Goal: Information Seeking & Learning: Learn about a topic

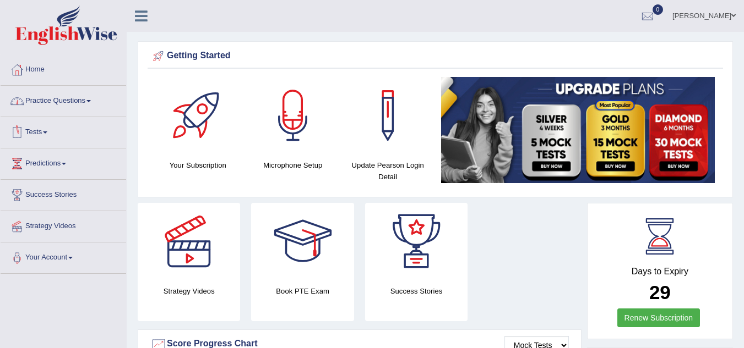
click at [80, 97] on link "Practice Questions" at bounding box center [63, 100] width 125 height 28
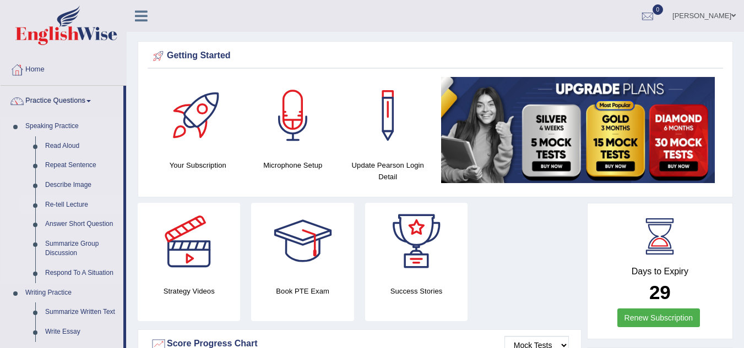
click at [81, 204] on link "Re-tell Lecture" at bounding box center [81, 205] width 83 height 20
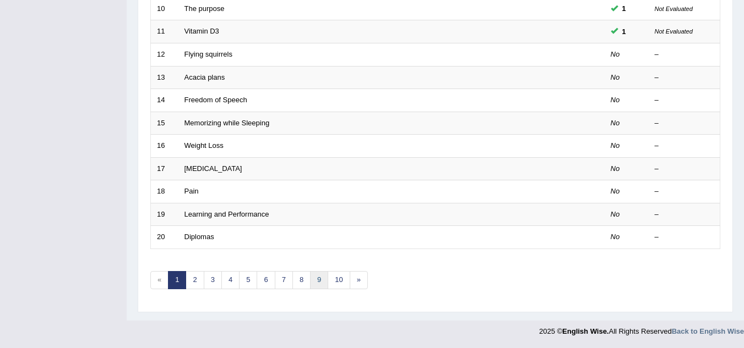
click at [321, 281] on link "9" at bounding box center [319, 280] width 18 height 18
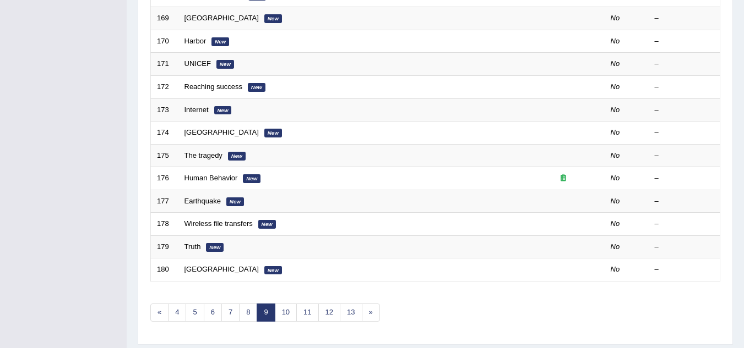
scroll to position [380, 0]
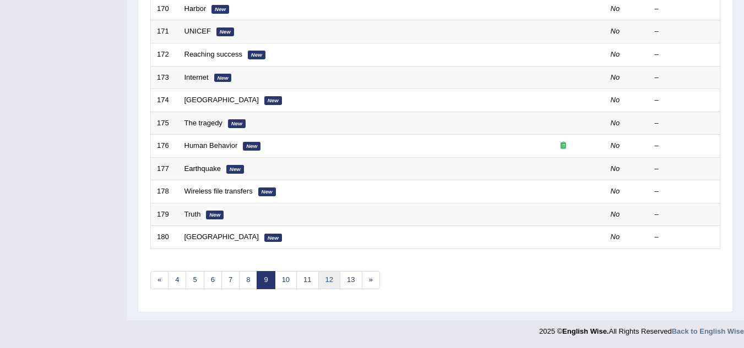
click at [330, 282] on link "12" at bounding box center [329, 280] width 22 height 18
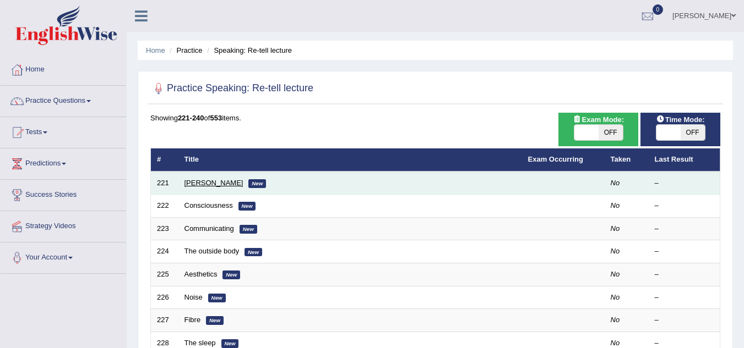
click at [219, 183] on link "[PERSON_NAME]" at bounding box center [213, 183] width 59 height 8
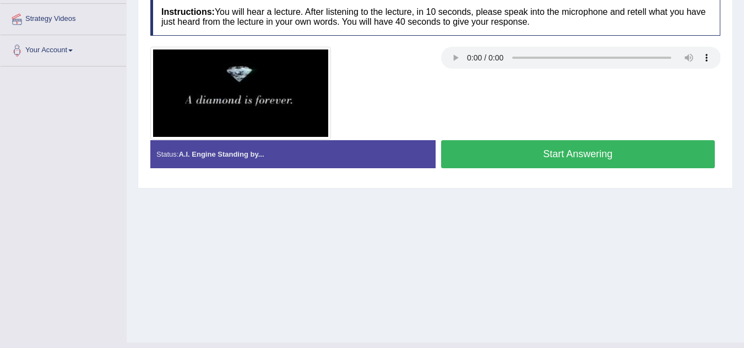
scroll to position [97, 0]
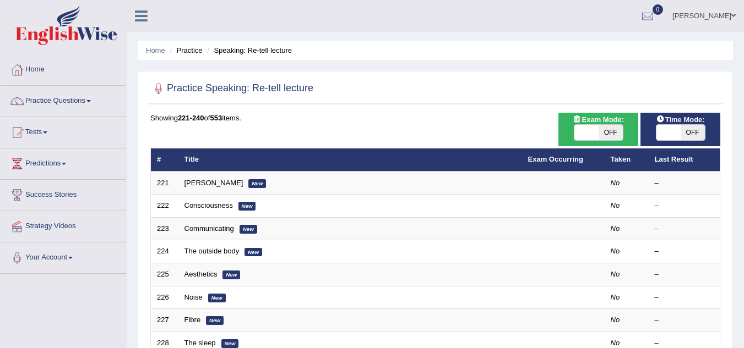
click at [214, 182] on link "[PERSON_NAME]" at bounding box center [213, 183] width 59 height 8
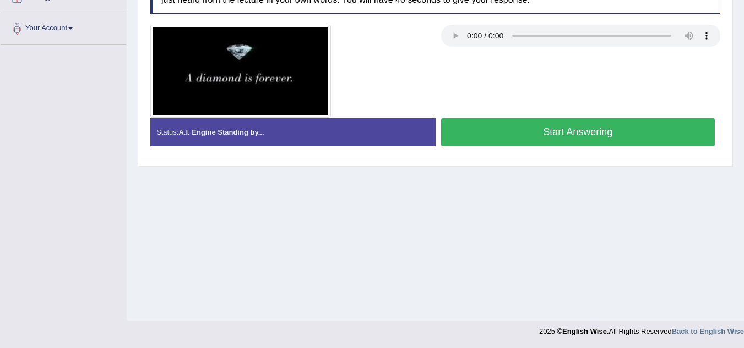
click at [517, 132] on button "Start Answering" at bounding box center [578, 132] width 274 height 28
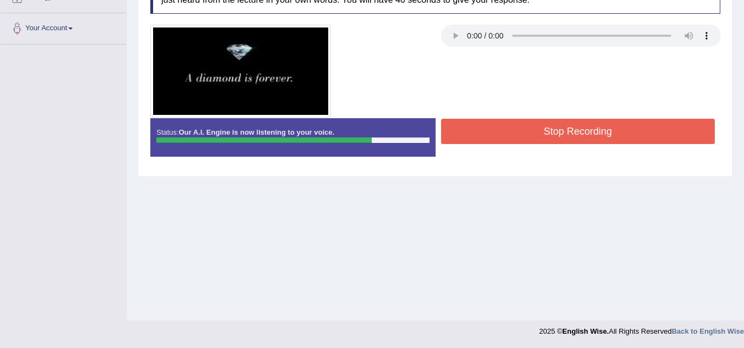
click at [517, 132] on button "Stop Recording" at bounding box center [578, 131] width 274 height 25
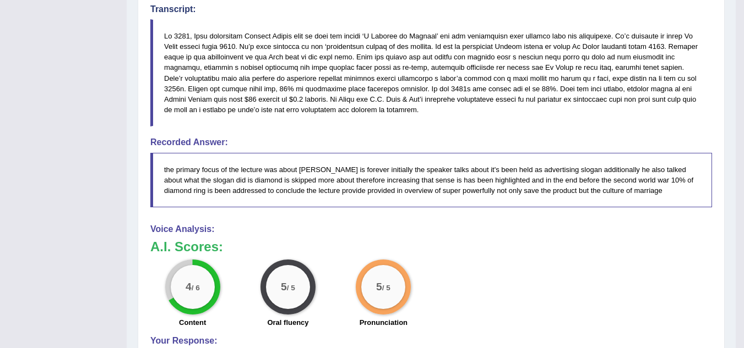
scroll to position [185, 0]
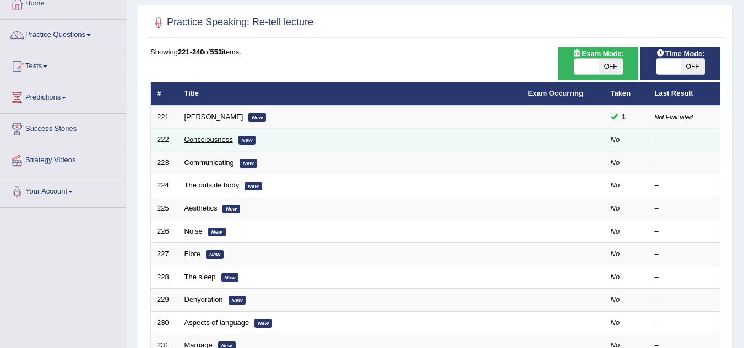
click at [210, 141] on link "Consciousness" at bounding box center [208, 139] width 48 height 8
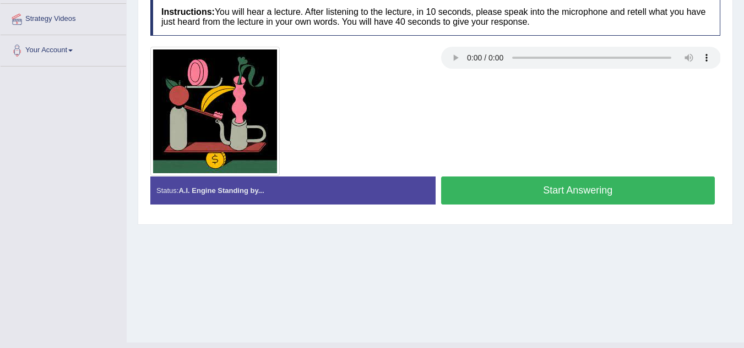
scroll to position [185, 0]
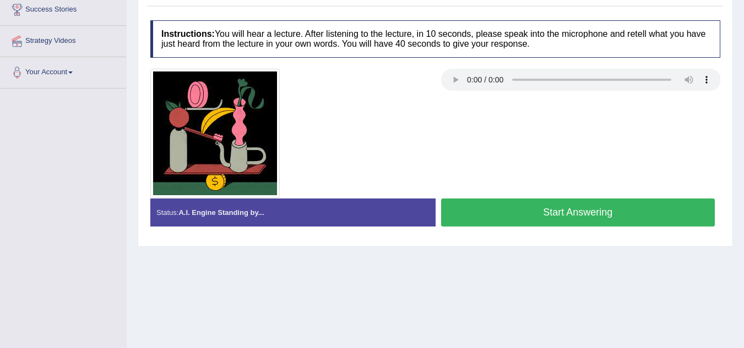
click at [534, 212] on button "Start Answering" at bounding box center [578, 213] width 274 height 28
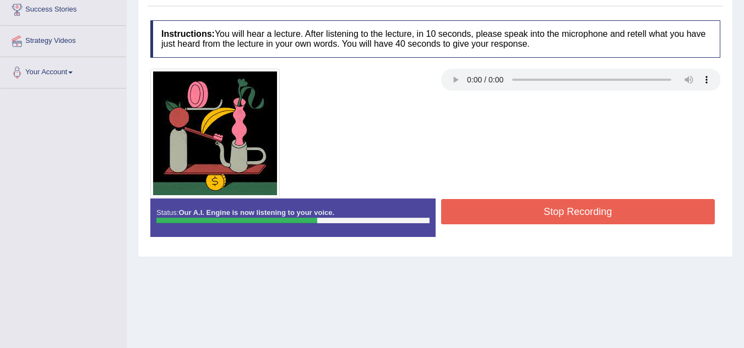
click at [534, 212] on button "Stop Recording" at bounding box center [578, 211] width 274 height 25
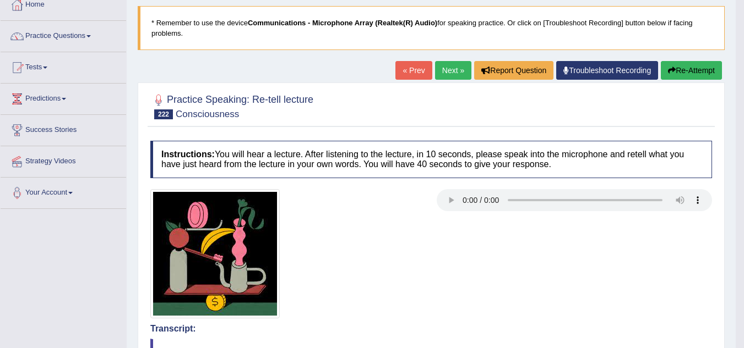
scroll to position [9, 0]
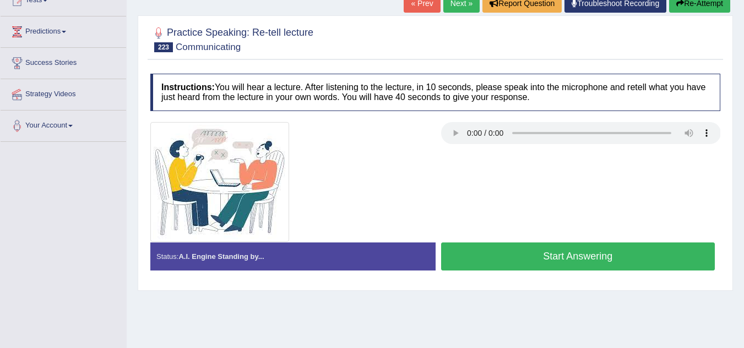
click at [524, 258] on button "Start Answering" at bounding box center [578, 257] width 274 height 28
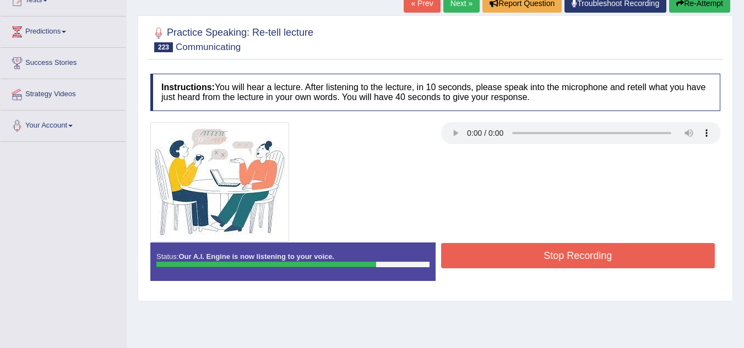
click at [524, 258] on button "Stop Recording" at bounding box center [578, 255] width 274 height 25
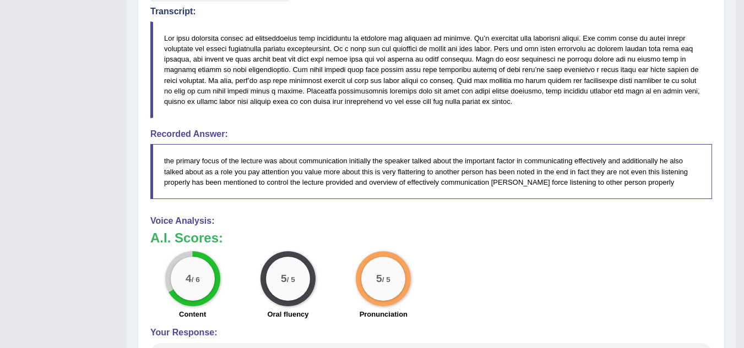
scroll to position [396, 0]
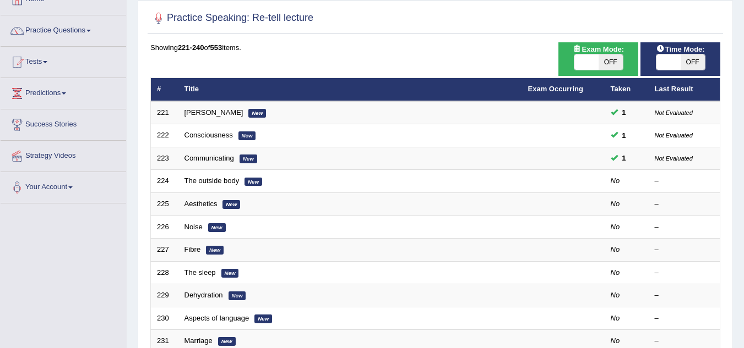
scroll to position [68, 0]
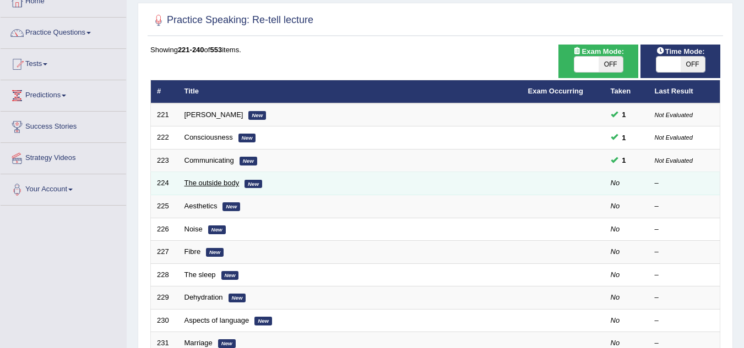
click at [226, 184] on link "The outside body" at bounding box center [211, 183] width 55 height 8
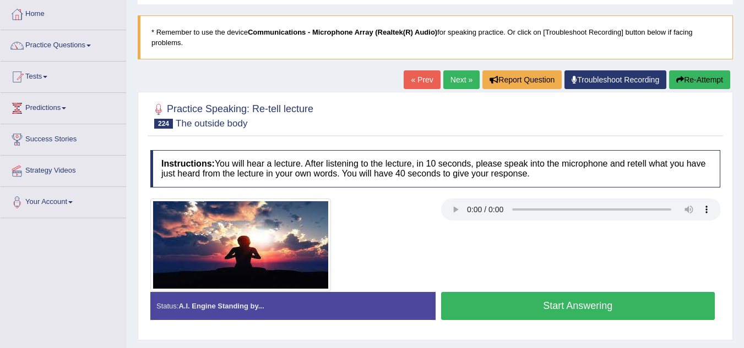
scroll to position [154, 0]
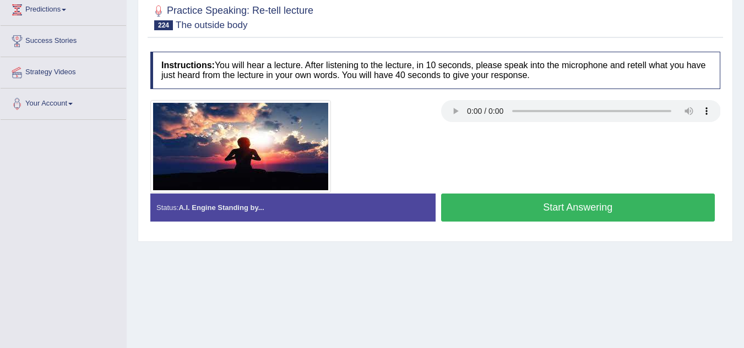
click at [501, 203] on button "Start Answering" at bounding box center [578, 208] width 274 height 28
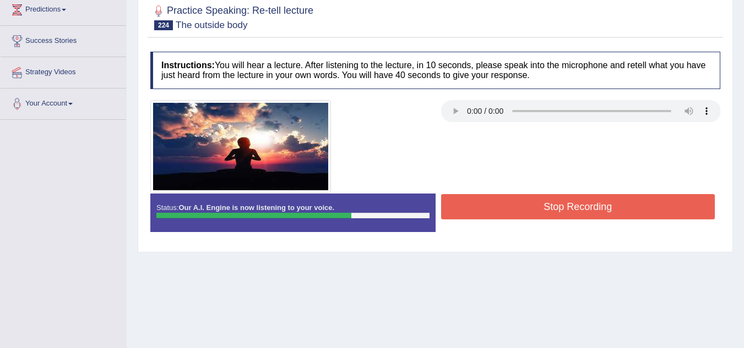
click at [501, 203] on button "Stop Recording" at bounding box center [578, 206] width 274 height 25
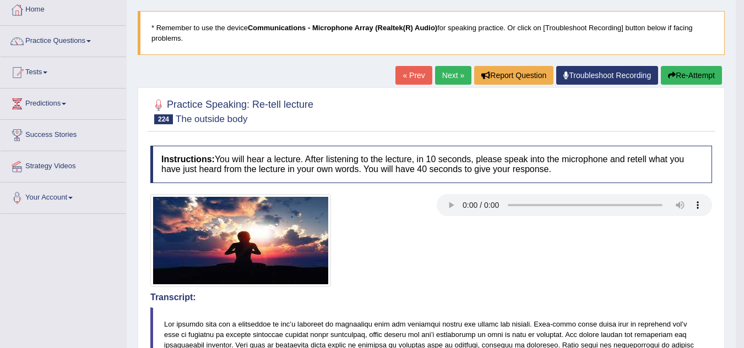
scroll to position [0, 0]
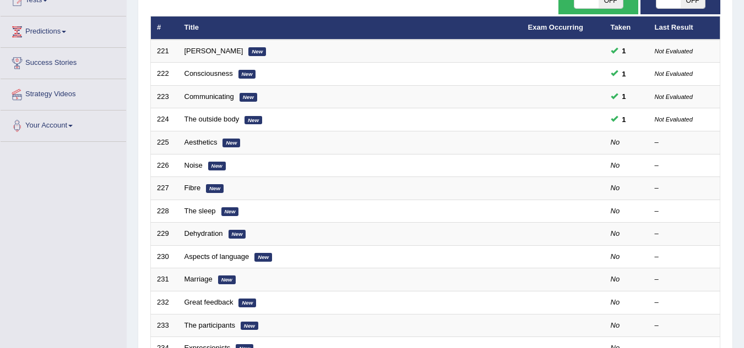
scroll to position [178, 0]
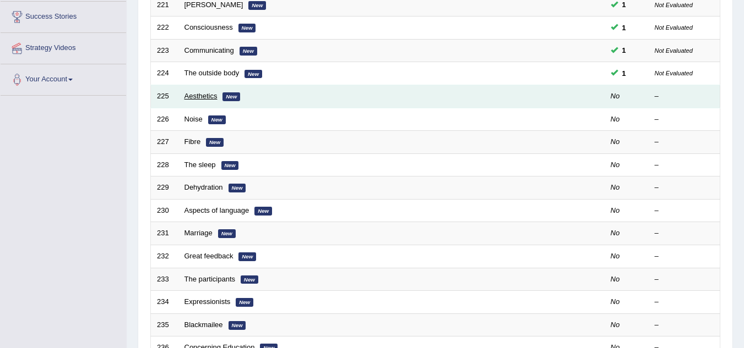
click at [206, 95] on link "Aesthetics" at bounding box center [200, 96] width 33 height 8
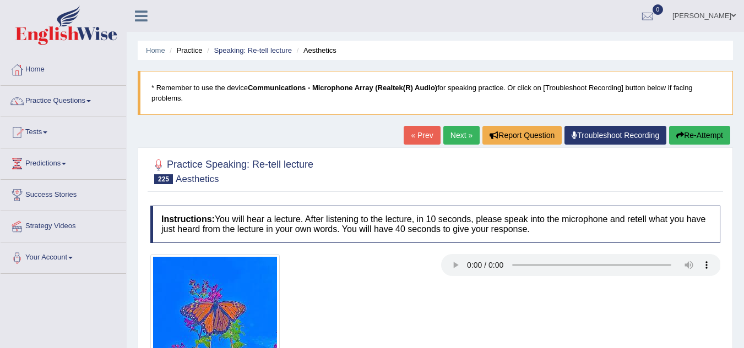
scroll to position [230, 0]
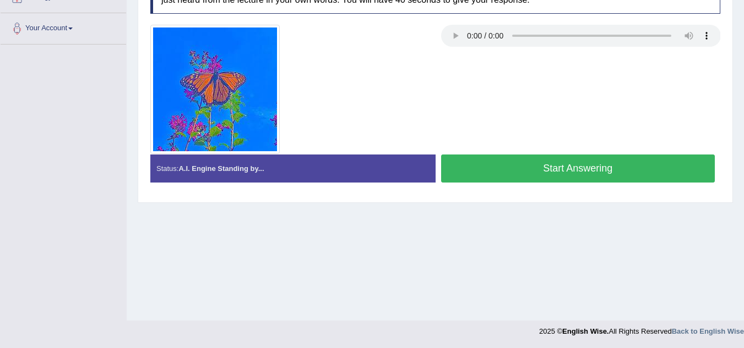
click at [559, 167] on button "Start Answering" at bounding box center [578, 169] width 274 height 28
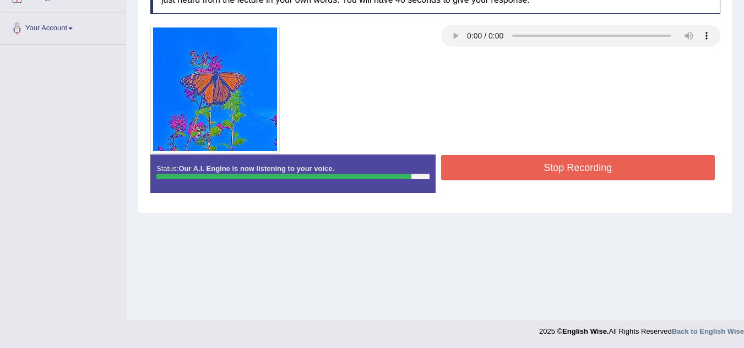
click at [559, 167] on button "Stop Recording" at bounding box center [578, 167] width 274 height 25
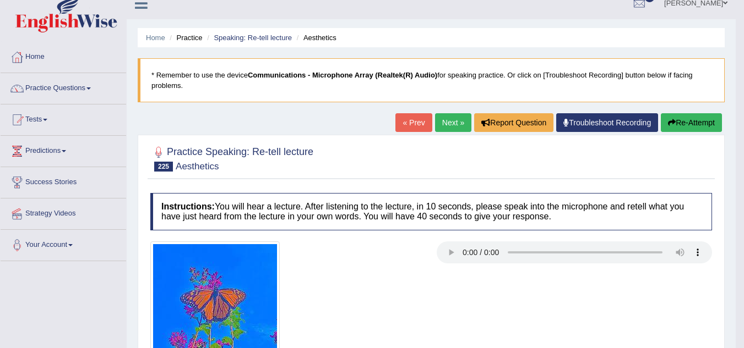
scroll to position [0, 0]
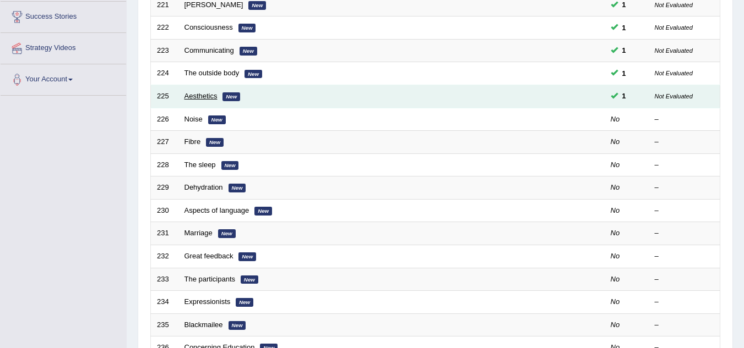
click at [206, 93] on link "Aesthetics" at bounding box center [200, 96] width 33 height 8
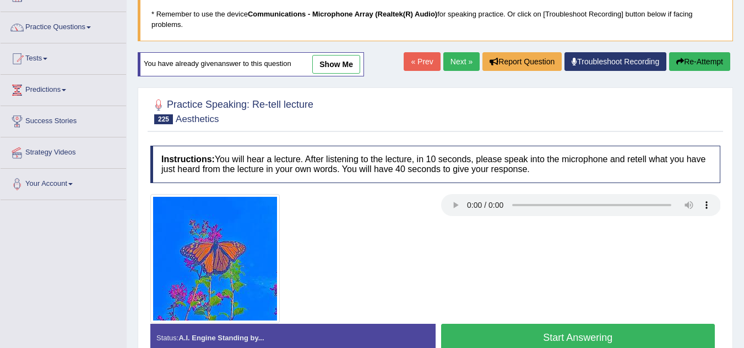
scroll to position [198, 0]
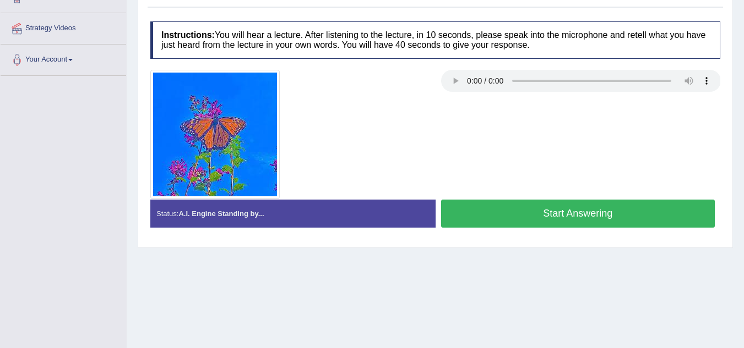
click at [528, 212] on button "Start Answering" at bounding box center [578, 214] width 274 height 28
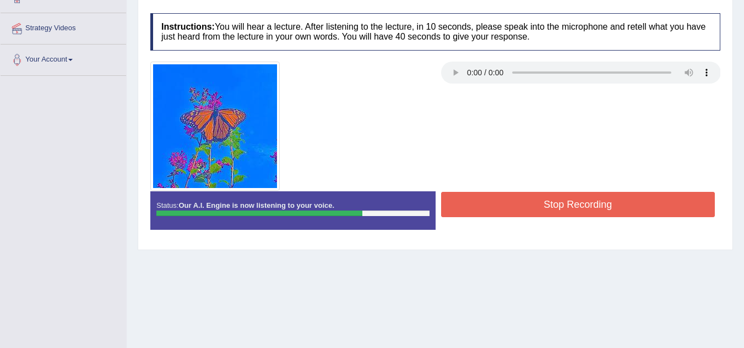
click at [528, 212] on button "Stop Recording" at bounding box center [578, 204] width 274 height 25
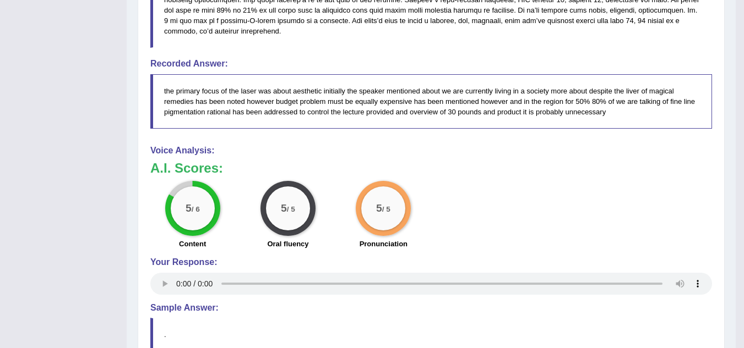
scroll to position [462, 0]
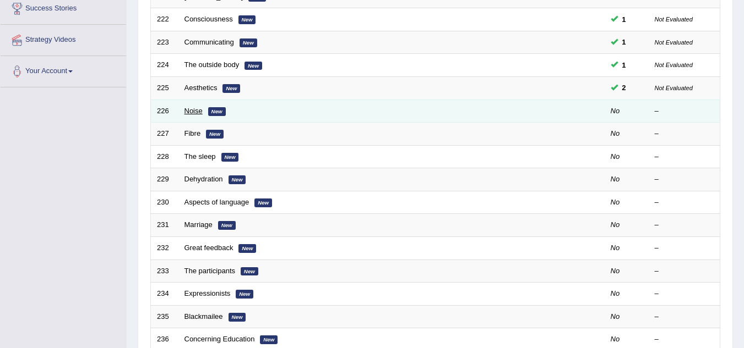
click at [191, 113] on link "Noise" at bounding box center [193, 111] width 18 height 8
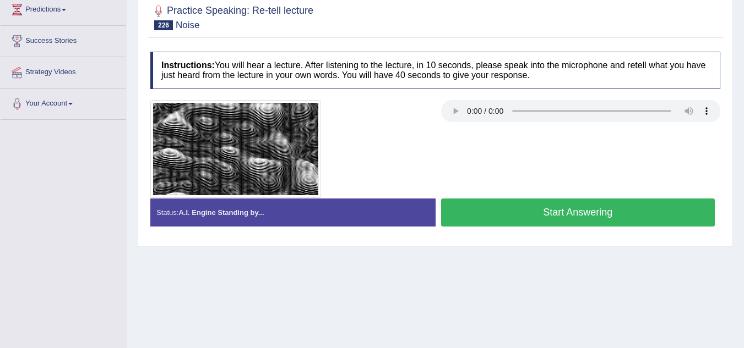
click at [547, 215] on button "Start Answering" at bounding box center [578, 213] width 274 height 28
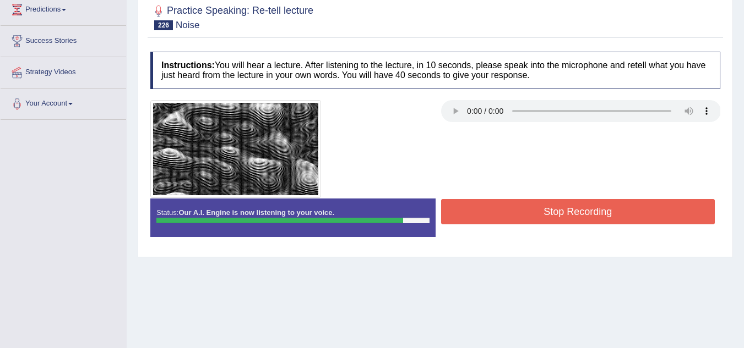
click at [547, 215] on button "Stop Recording" at bounding box center [578, 211] width 274 height 25
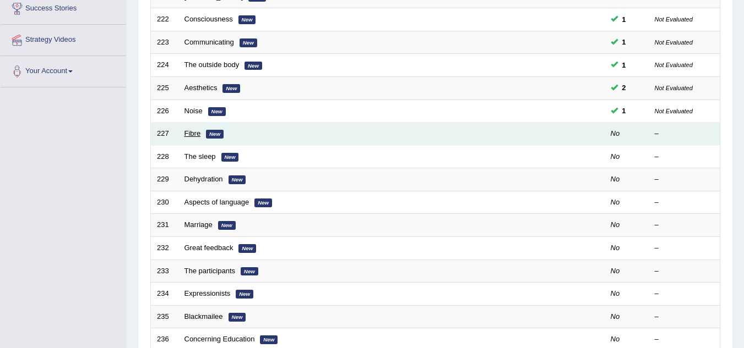
click at [193, 137] on link "Fibre" at bounding box center [192, 133] width 17 height 8
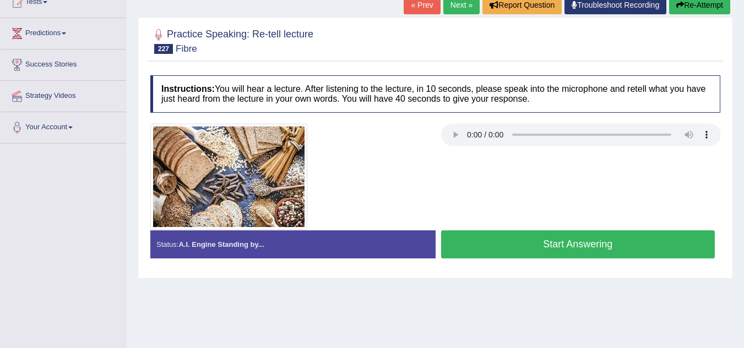
scroll to position [132, 0]
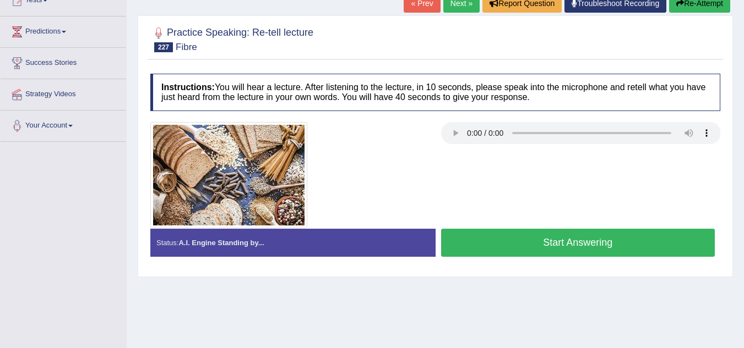
click at [524, 252] on button "Start Answering" at bounding box center [578, 243] width 274 height 28
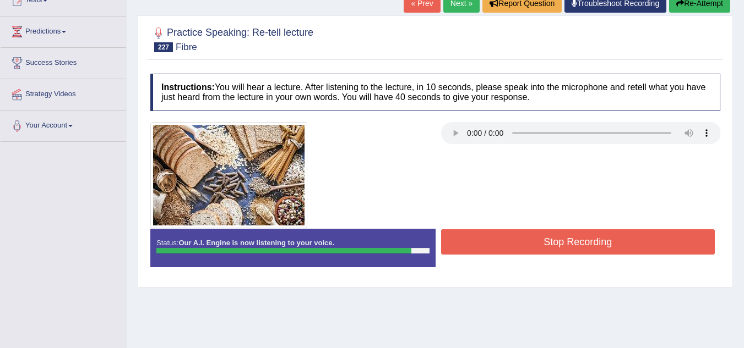
click at [524, 252] on button "Stop Recording" at bounding box center [578, 242] width 274 height 25
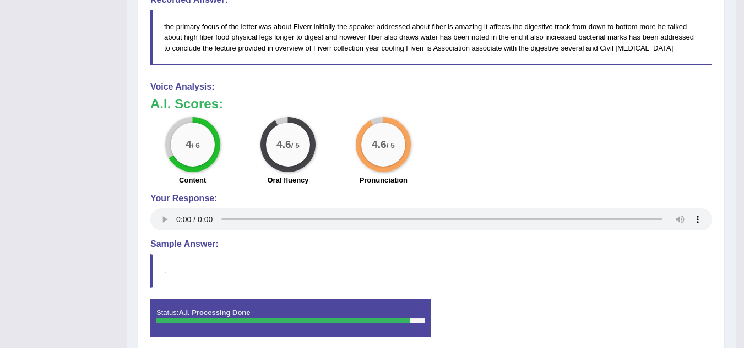
scroll to position [484, 0]
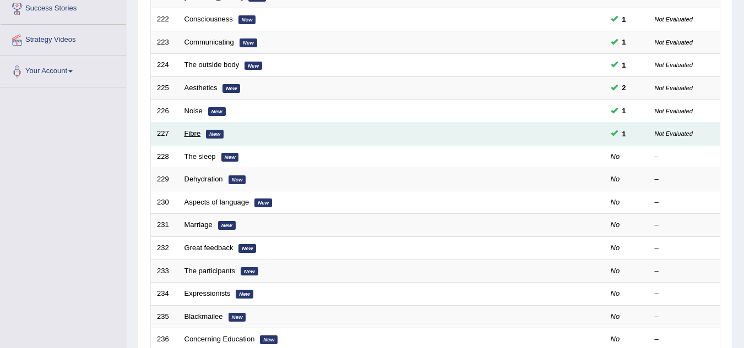
click at [184, 134] on link "Fibre" at bounding box center [192, 133] width 17 height 8
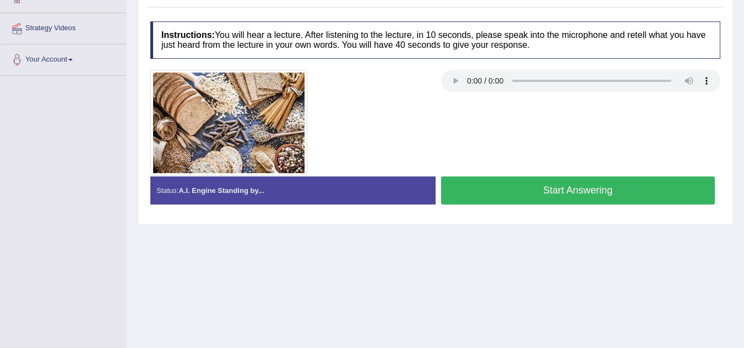
click at [530, 185] on button "Start Answering" at bounding box center [578, 191] width 274 height 28
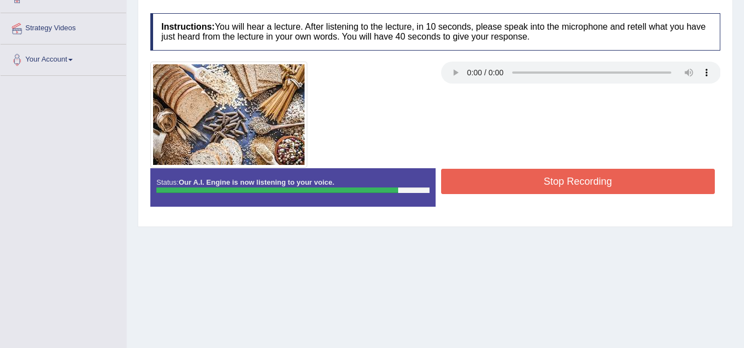
click at [530, 185] on button "Stop Recording" at bounding box center [578, 181] width 274 height 25
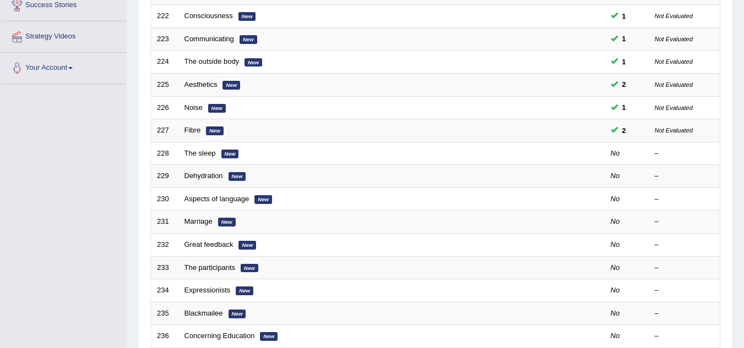
scroll to position [234, 0]
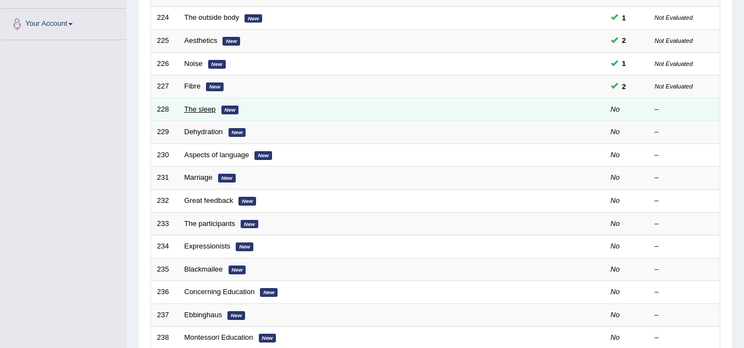
click at [199, 108] on link "The sleep" at bounding box center [199, 109] width 31 height 8
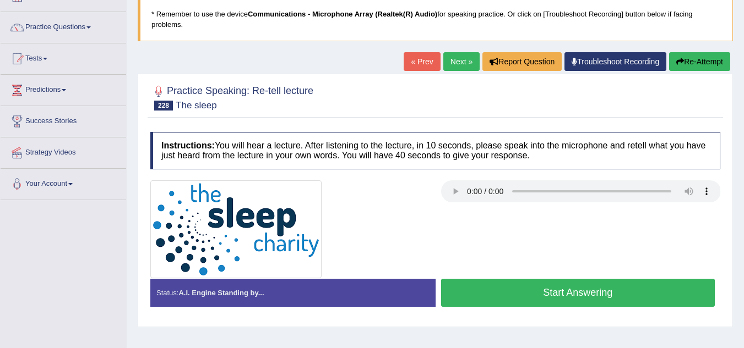
scroll to position [110, 0]
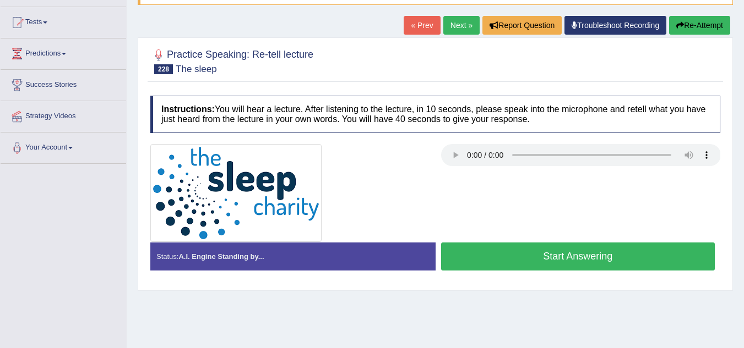
click at [483, 246] on button "Start Answering" at bounding box center [578, 257] width 274 height 28
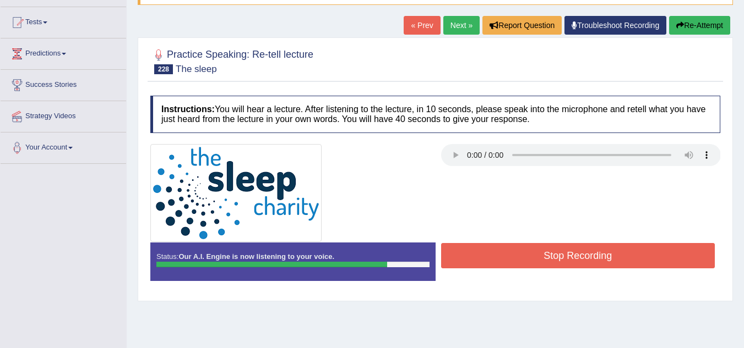
click at [483, 246] on button "Stop Recording" at bounding box center [578, 255] width 274 height 25
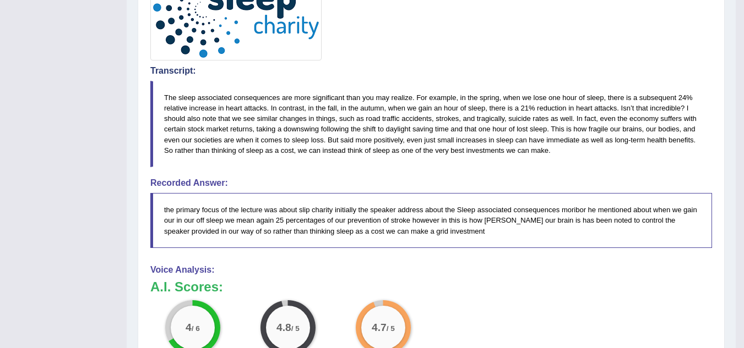
scroll to position [286, 0]
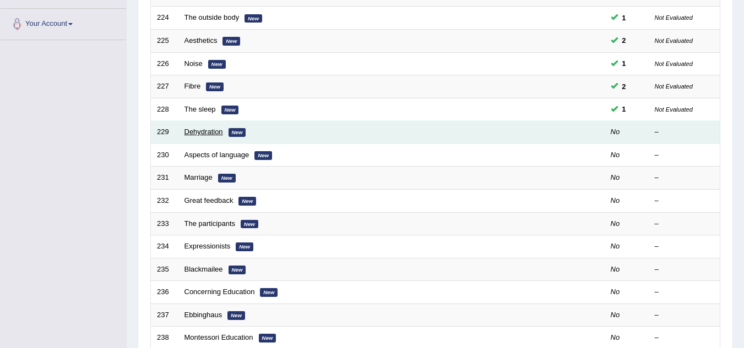
click at [203, 130] on link "Dehydration" at bounding box center [203, 132] width 39 height 8
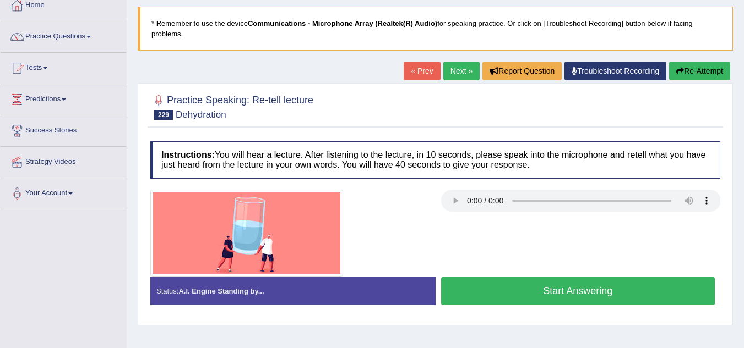
scroll to position [132, 0]
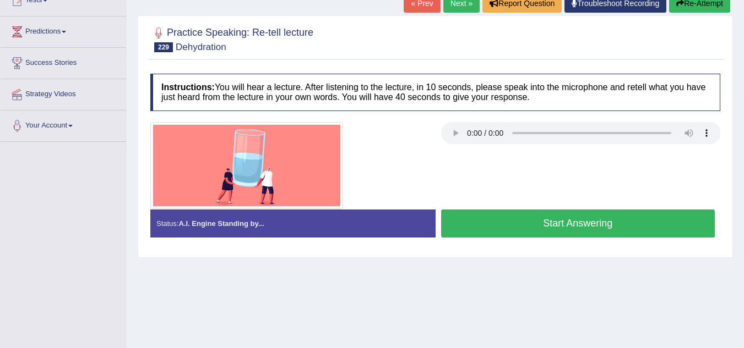
click at [507, 222] on button "Start Answering" at bounding box center [578, 224] width 274 height 28
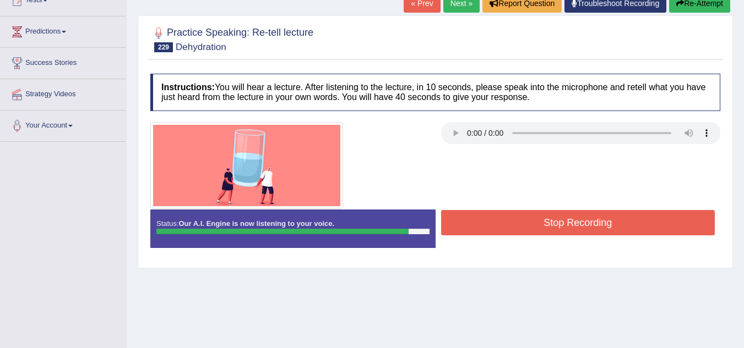
click at [507, 222] on button "Stop Recording" at bounding box center [578, 222] width 274 height 25
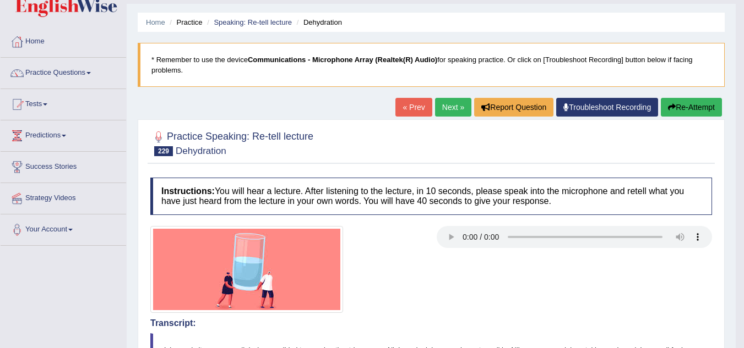
scroll to position [0, 0]
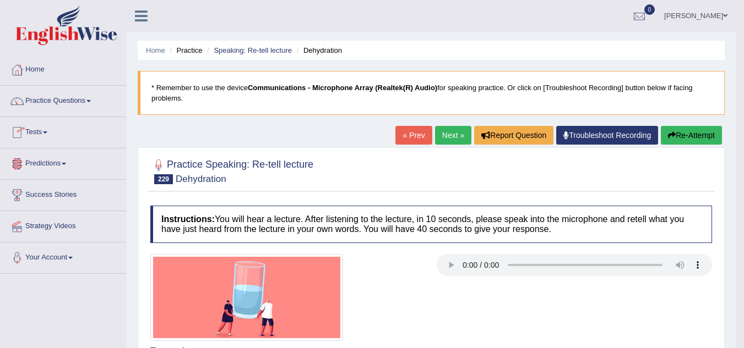
click at [51, 127] on link "Tests" at bounding box center [63, 131] width 125 height 28
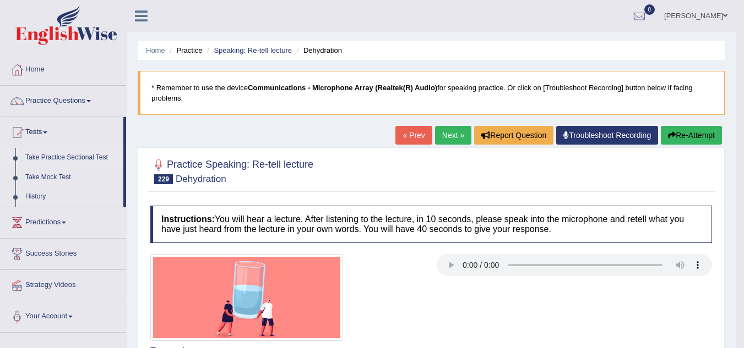
click at [67, 158] on link "Take Practice Sectional Test" at bounding box center [71, 158] width 103 height 20
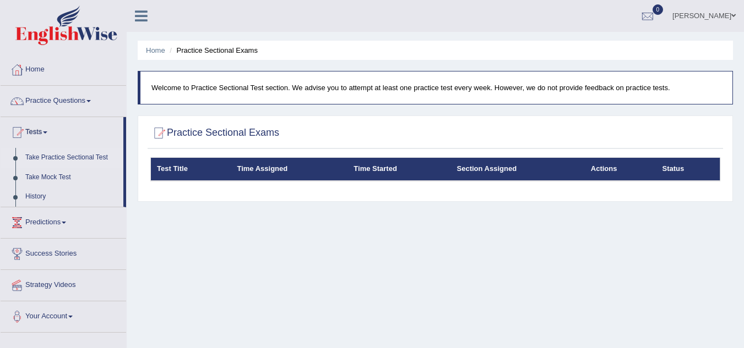
click at [43, 129] on link "Tests" at bounding box center [62, 131] width 123 height 28
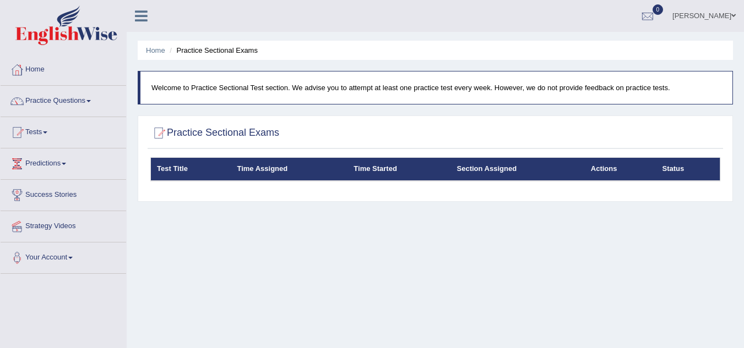
click at [43, 129] on link "Tests" at bounding box center [63, 131] width 125 height 28
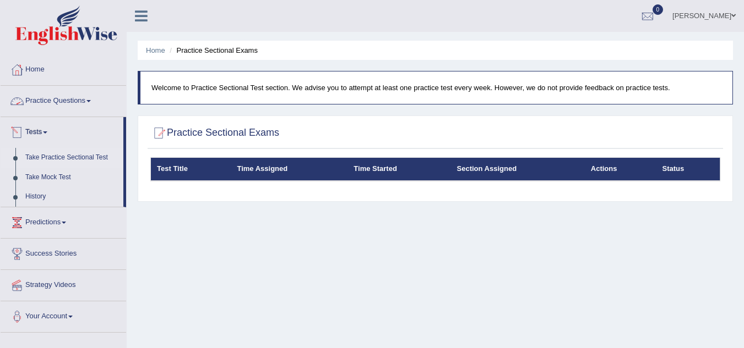
click at [74, 92] on link "Practice Questions" at bounding box center [63, 100] width 125 height 28
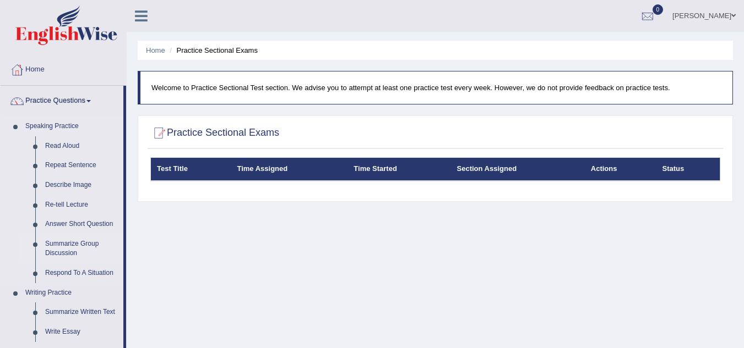
click at [53, 244] on link "Summarize Group Discussion" at bounding box center [81, 248] width 83 height 29
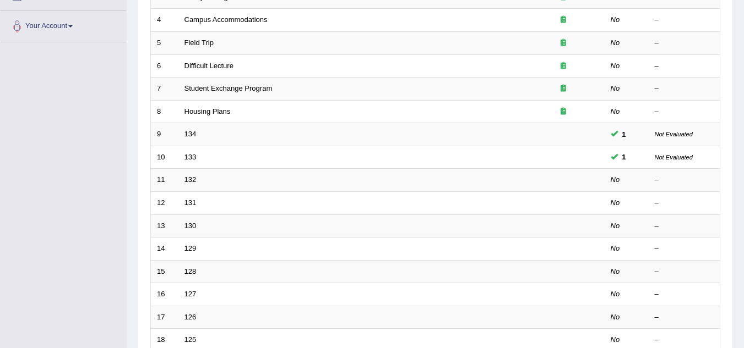
scroll to position [380, 0]
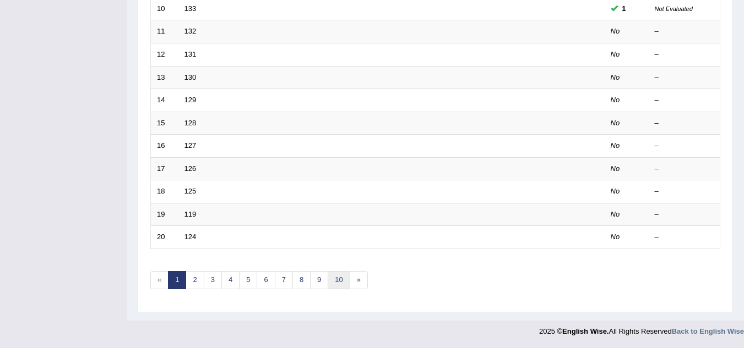
click at [337, 278] on link "10" at bounding box center [338, 280] width 22 height 18
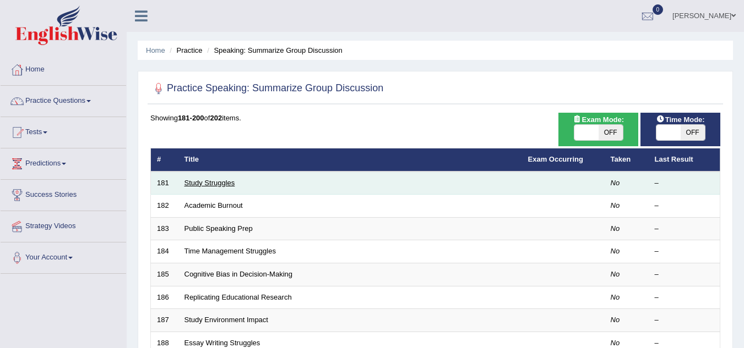
click at [223, 181] on link "Study Struggles" at bounding box center [209, 183] width 51 height 8
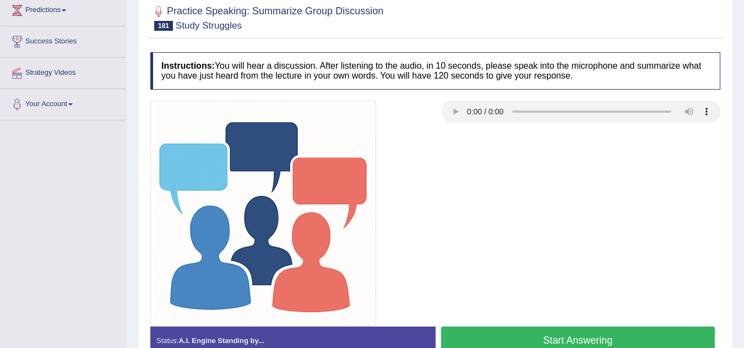
scroll to position [154, 0]
click at [553, 333] on button "Start Answering" at bounding box center [578, 340] width 274 height 28
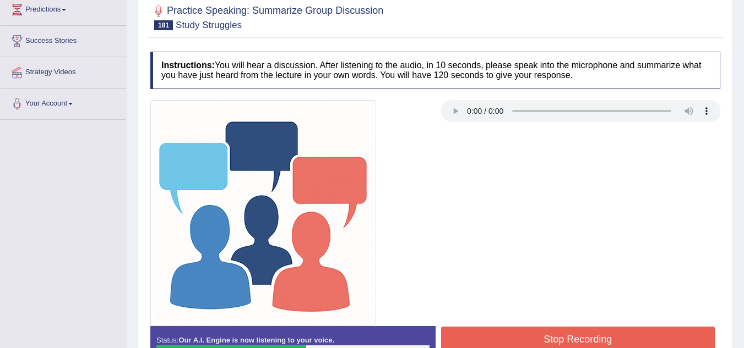
click at [553, 333] on button "Stop Recording" at bounding box center [578, 339] width 274 height 25
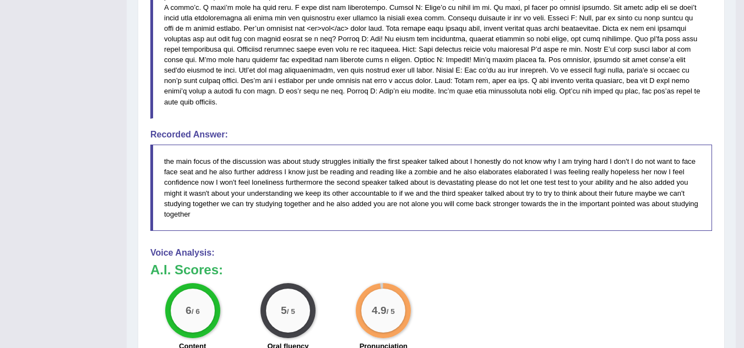
scroll to position [550, 0]
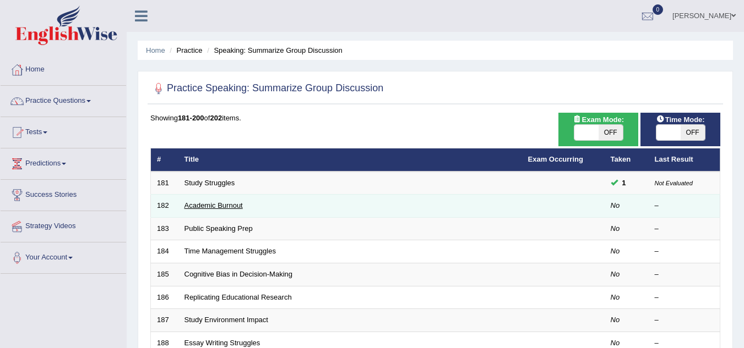
click at [229, 207] on link "Academic Burnout" at bounding box center [213, 205] width 58 height 8
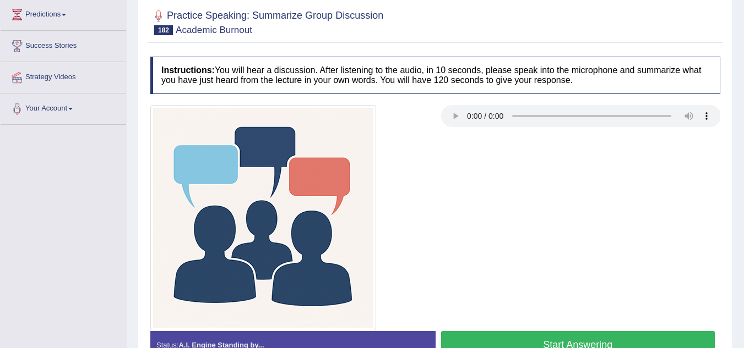
scroll to position [154, 0]
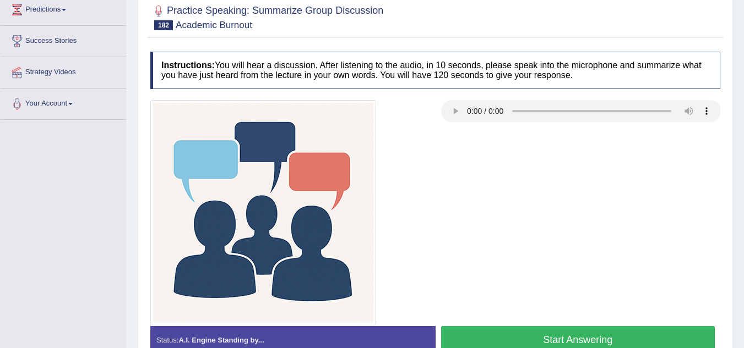
click at [555, 330] on button "Start Answering" at bounding box center [578, 340] width 274 height 28
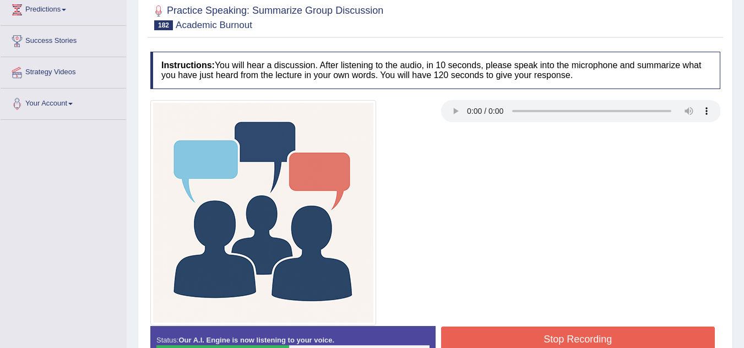
click at [555, 330] on button "Stop Recording" at bounding box center [578, 339] width 274 height 25
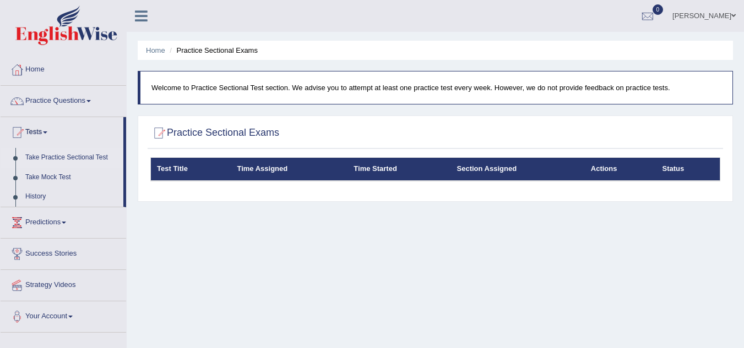
click at [73, 94] on link "Practice Questions" at bounding box center [63, 100] width 125 height 28
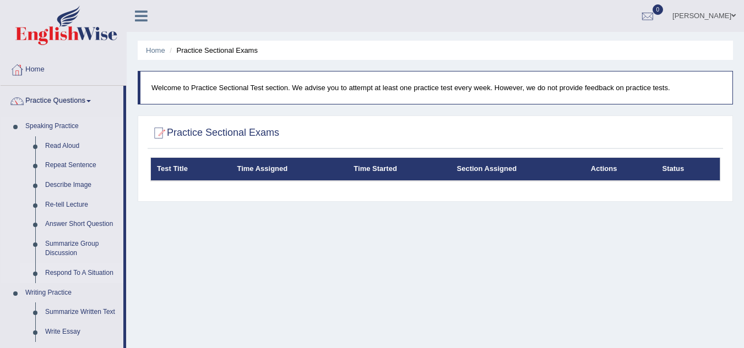
click at [96, 270] on link "Respond To A Situation" at bounding box center [81, 274] width 83 height 20
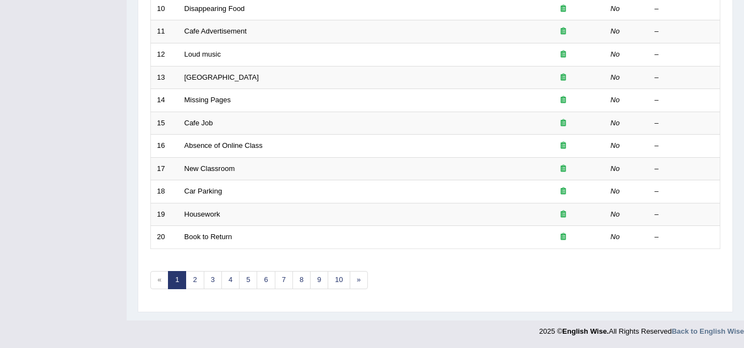
scroll to position [76, 0]
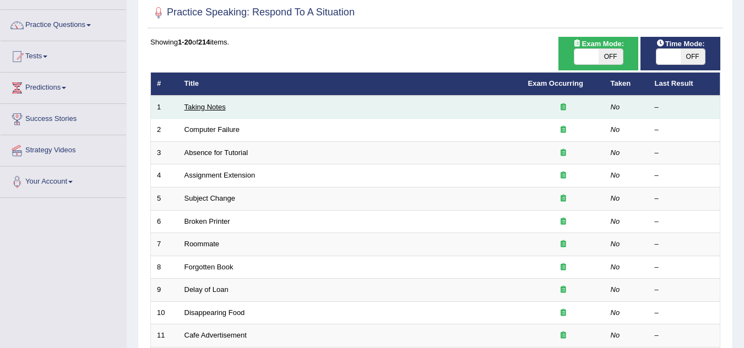
click at [215, 109] on link "Taking Notes" at bounding box center [204, 107] width 41 height 8
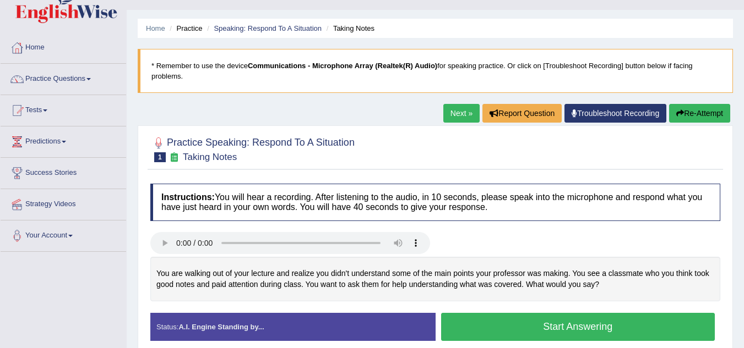
scroll to position [88, 0]
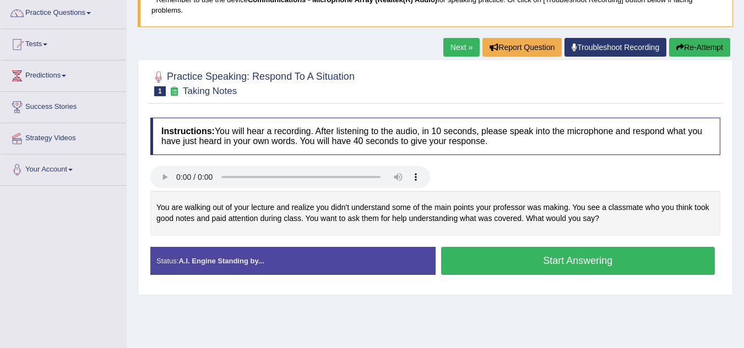
click at [496, 261] on button "Start Answering" at bounding box center [578, 261] width 274 height 28
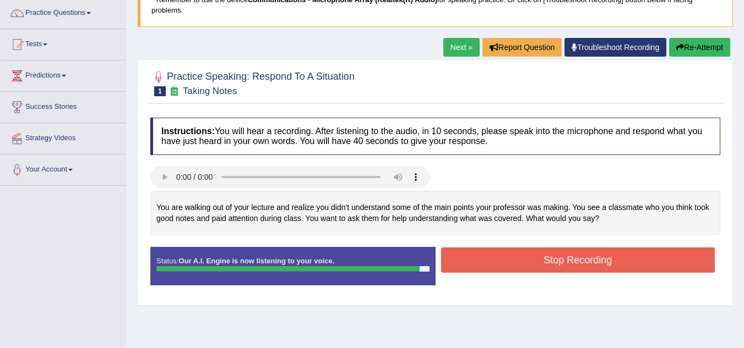
click at [496, 261] on button "Stop Recording" at bounding box center [578, 260] width 274 height 25
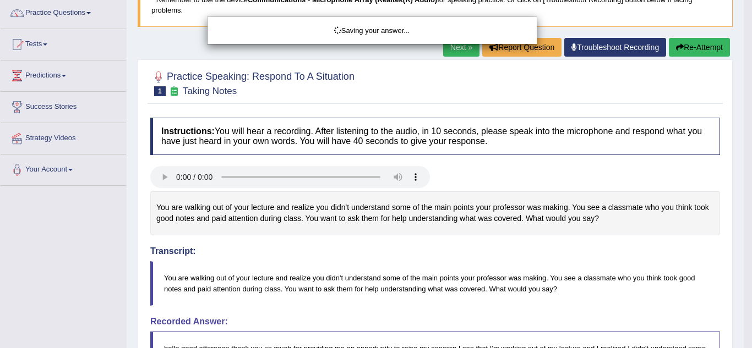
click at [751, 335] on div "Saving your answer..." at bounding box center [376, 174] width 752 height 348
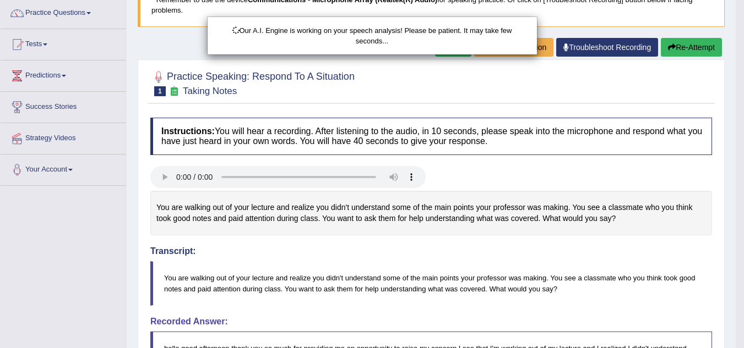
scroll to position [309, 0]
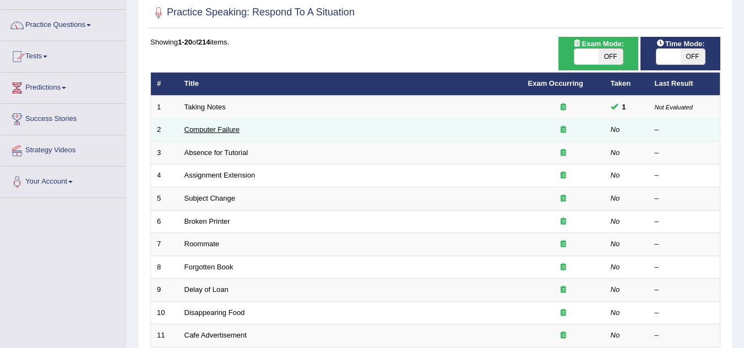
click at [210, 133] on link "Computer Failure" at bounding box center [211, 129] width 55 height 8
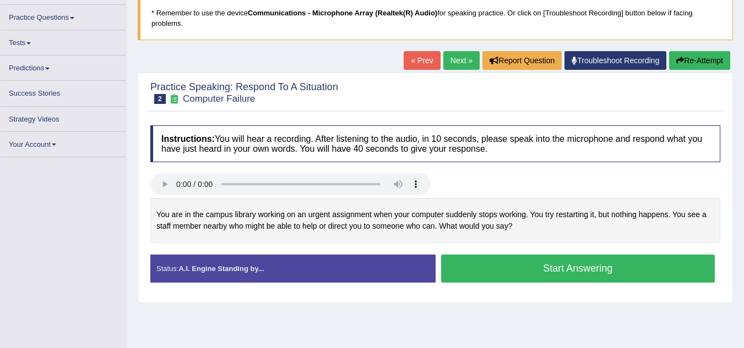
scroll to position [124, 0]
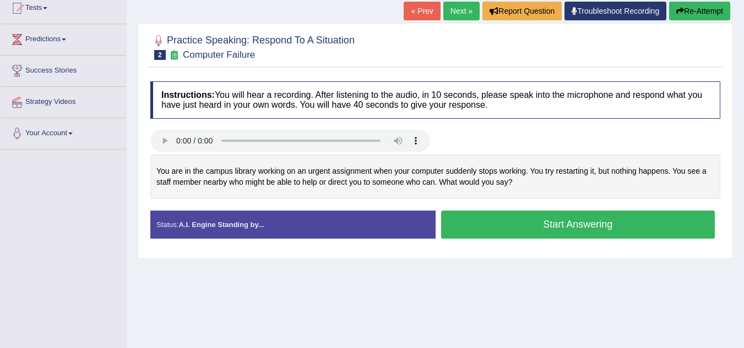
click at [499, 213] on button "Start Answering" at bounding box center [578, 225] width 274 height 28
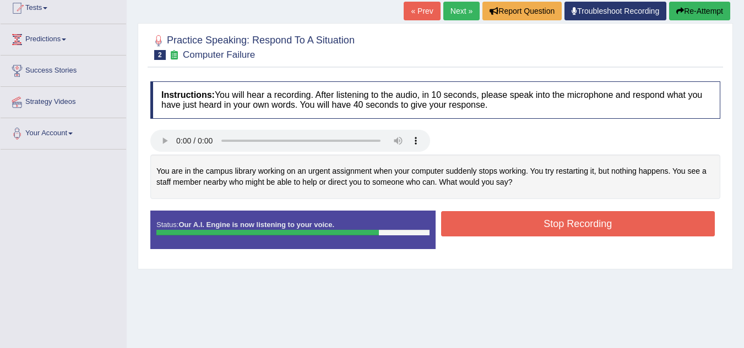
click at [499, 213] on button "Stop Recording" at bounding box center [578, 223] width 274 height 25
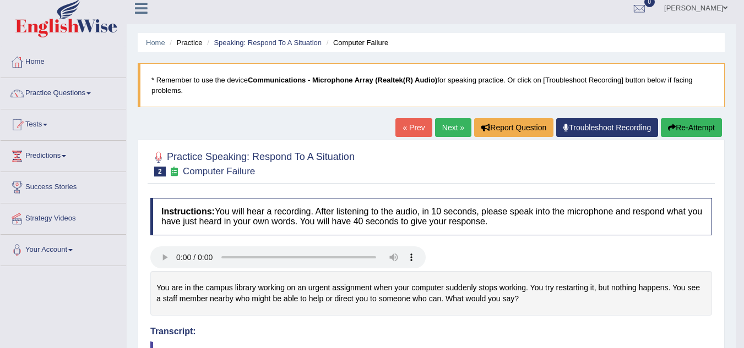
scroll to position [0, 0]
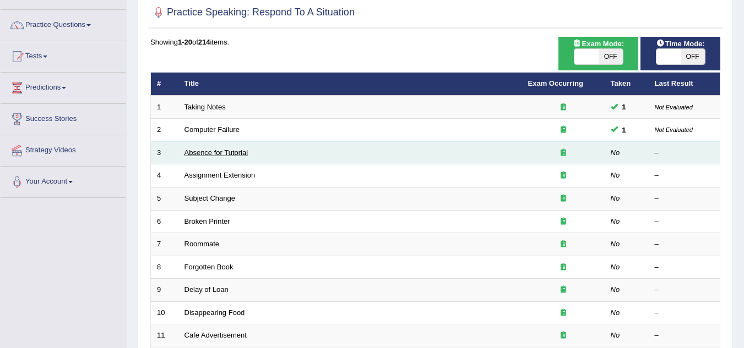
click at [237, 156] on link "Absence for Tutorial" at bounding box center [216, 153] width 64 height 8
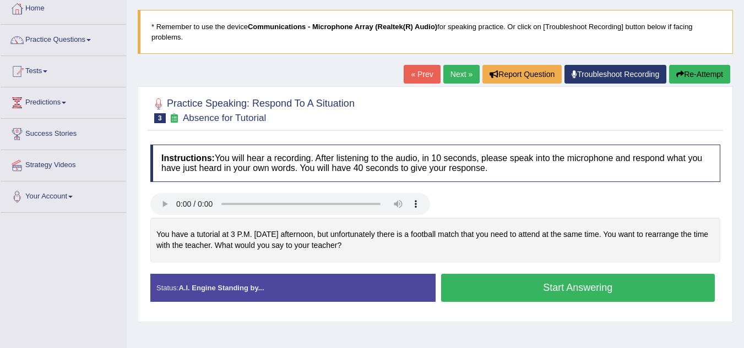
scroll to position [110, 0]
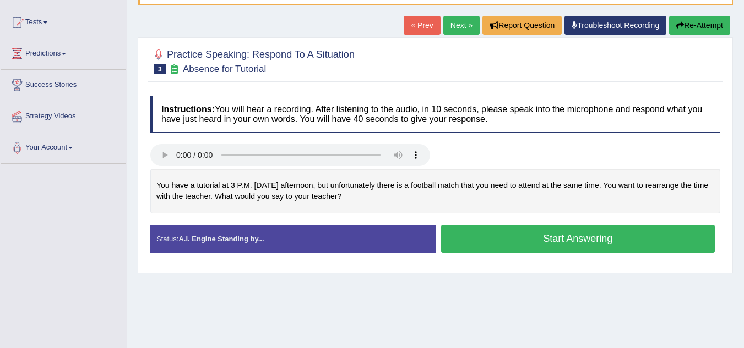
click at [560, 239] on button "Start Answering" at bounding box center [578, 239] width 274 height 28
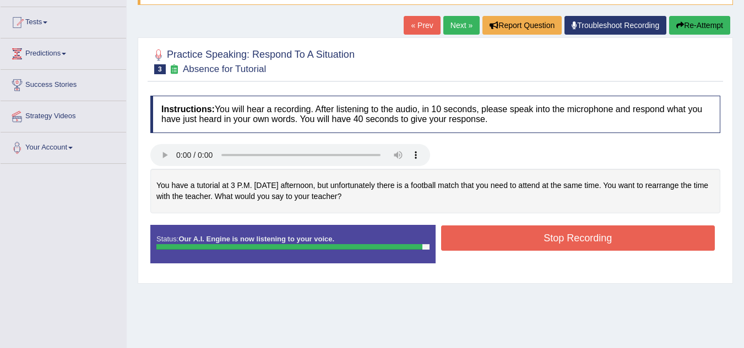
click at [560, 239] on button "Stop Recording" at bounding box center [578, 238] width 274 height 25
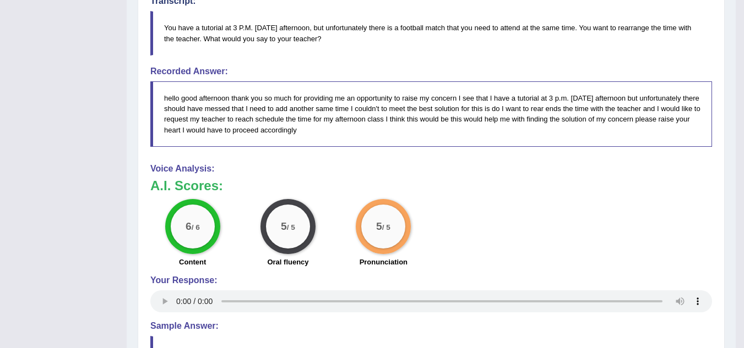
scroll to position [220, 0]
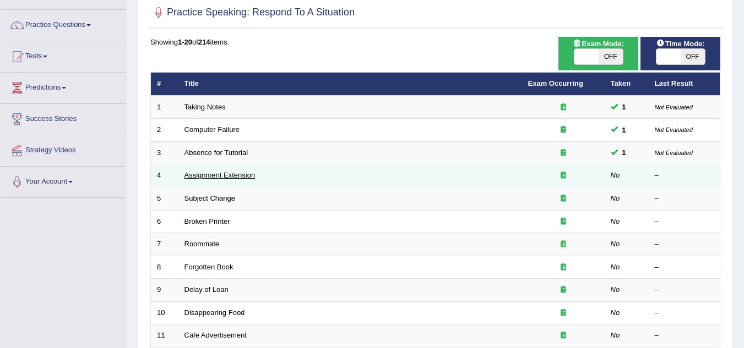
click at [245, 175] on link "Assignment Extension" at bounding box center [219, 175] width 71 height 8
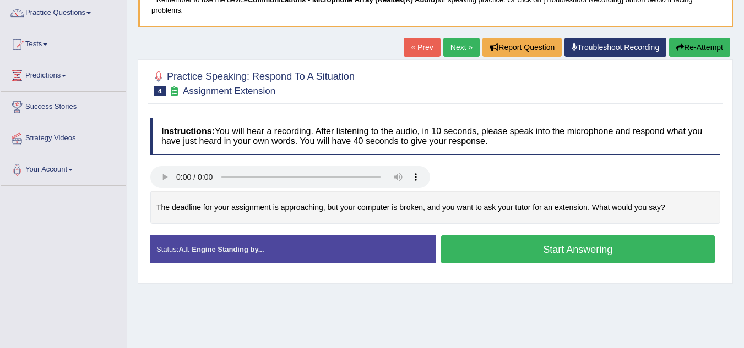
click at [585, 248] on button "Start Answering" at bounding box center [578, 250] width 274 height 28
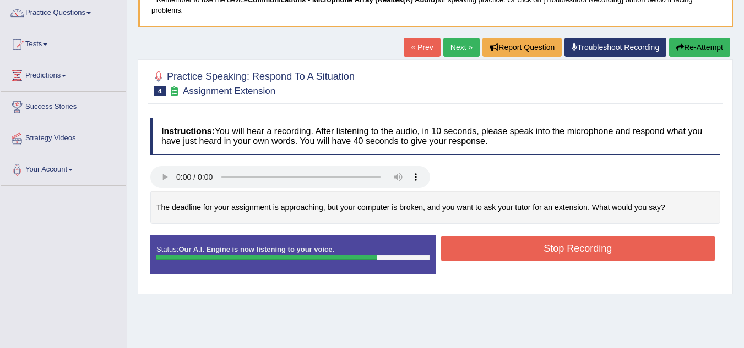
click at [585, 248] on button "Stop Recording" at bounding box center [578, 248] width 274 height 25
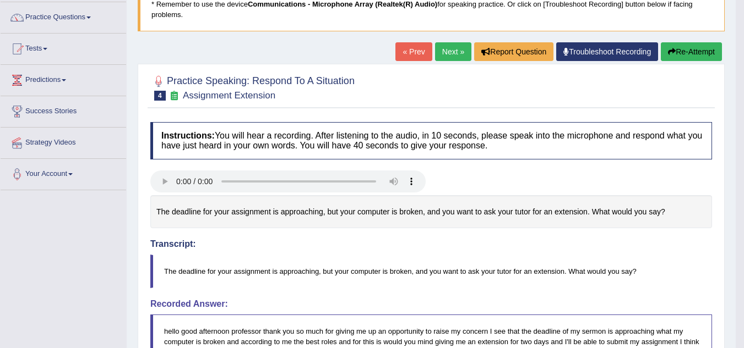
scroll to position [66, 0]
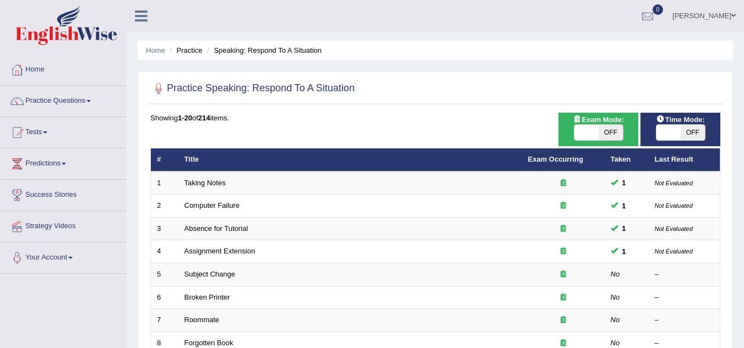
scroll to position [76, 0]
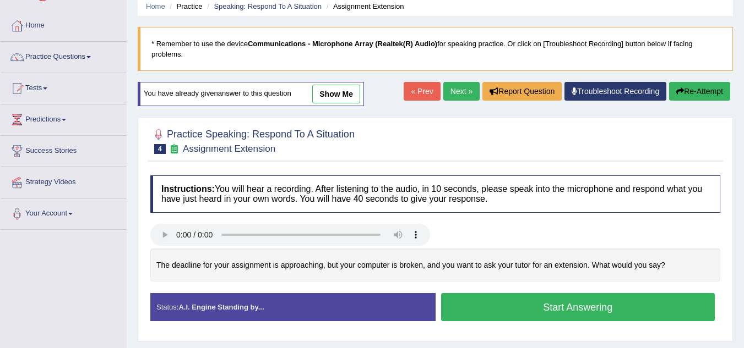
click at [565, 303] on button "Start Answering" at bounding box center [578, 307] width 274 height 28
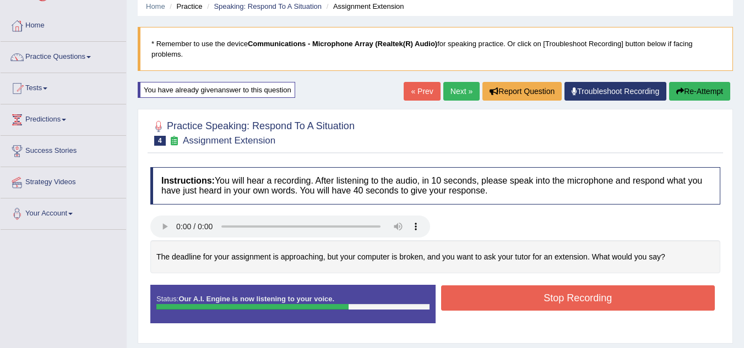
click at [565, 303] on button "Stop Recording" at bounding box center [578, 298] width 274 height 25
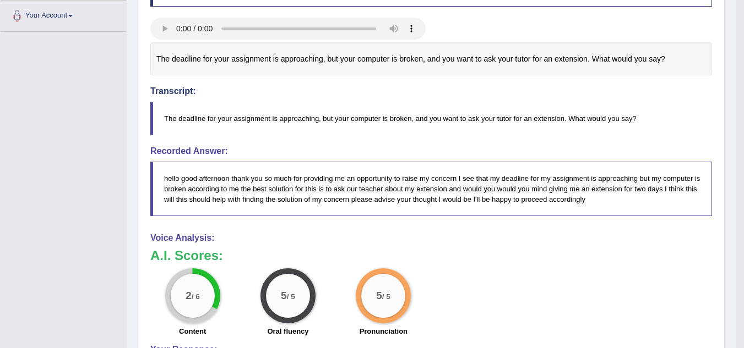
scroll to position [154, 0]
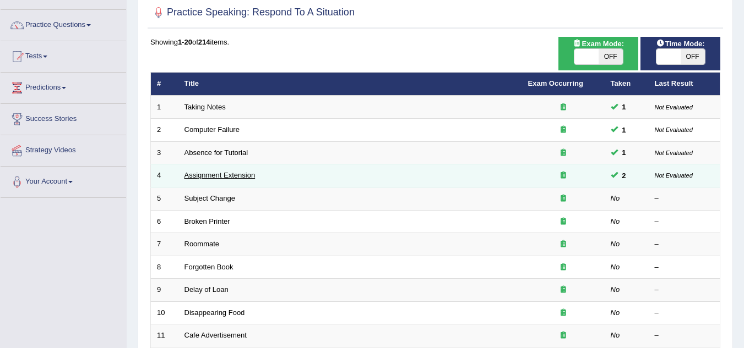
scroll to position [76, 0]
click at [248, 175] on link "Assignment Extension" at bounding box center [219, 175] width 71 height 8
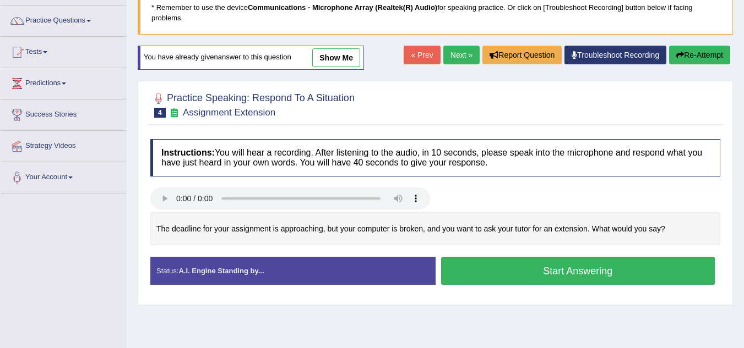
scroll to position [124, 0]
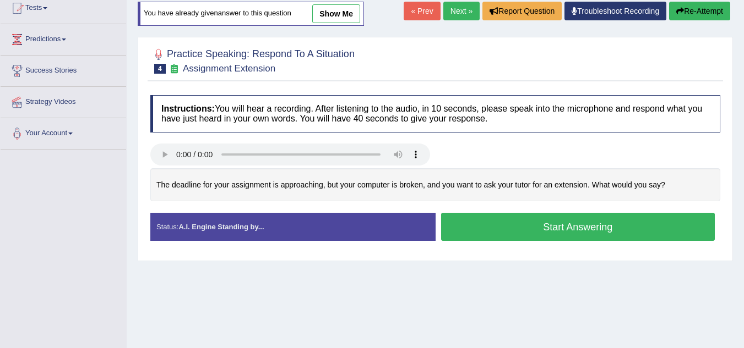
click at [516, 222] on button "Start Answering" at bounding box center [578, 227] width 274 height 28
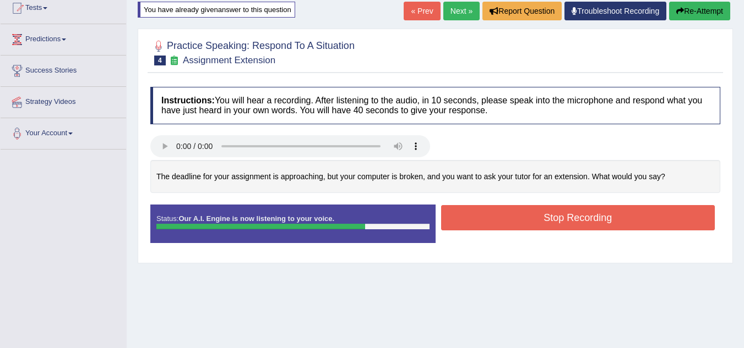
click at [516, 222] on button "Stop Recording" at bounding box center [578, 217] width 274 height 25
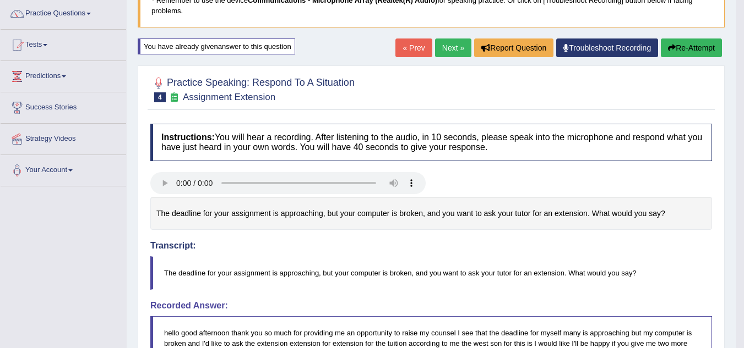
scroll to position [58, 0]
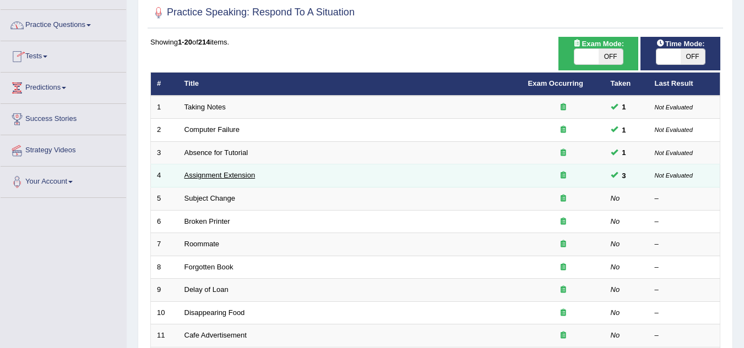
click at [231, 172] on link "Assignment Extension" at bounding box center [219, 175] width 71 height 8
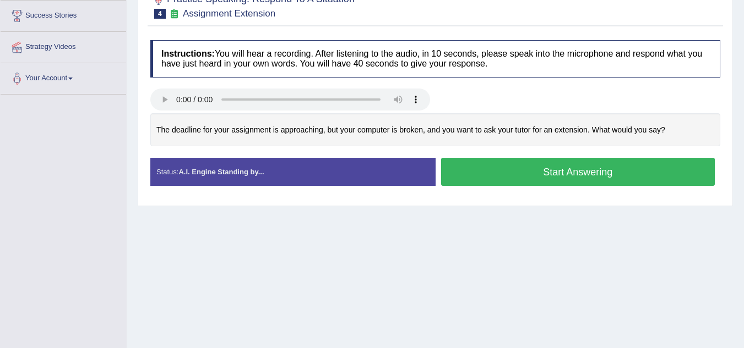
scroll to position [198, 0]
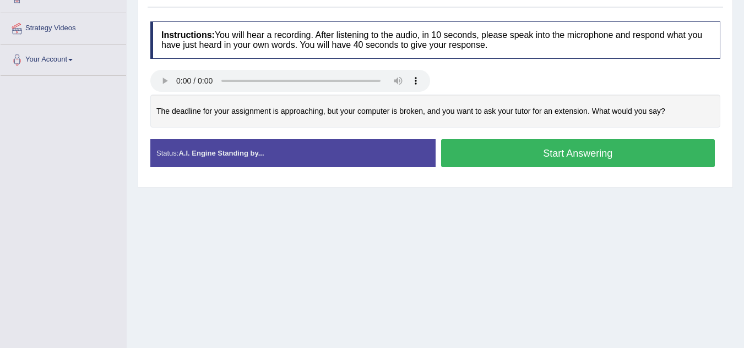
click at [586, 149] on button "Start Answering" at bounding box center [578, 153] width 274 height 28
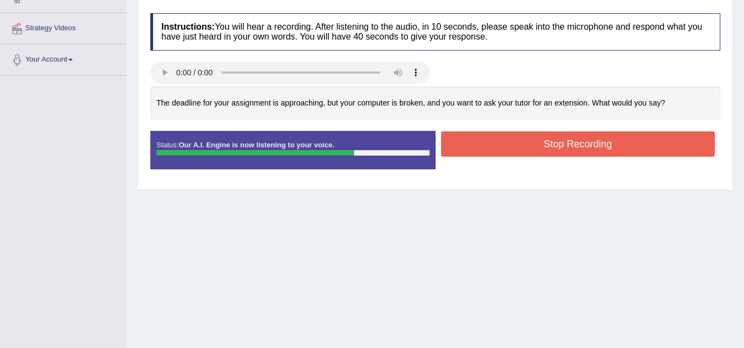
click at [586, 149] on button "Stop Recording" at bounding box center [578, 144] width 274 height 25
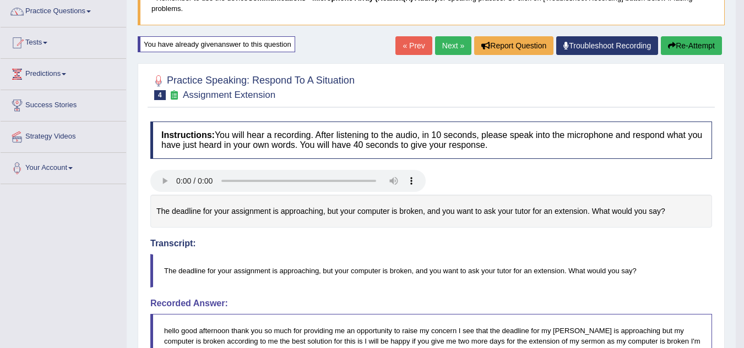
scroll to position [88, 0]
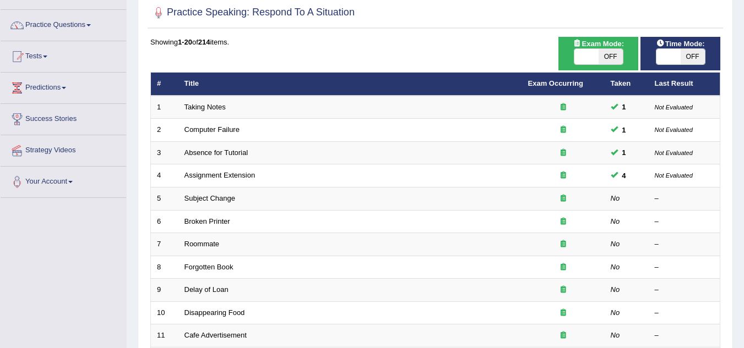
click at [248, 176] on link "Assignment Extension" at bounding box center [219, 175] width 71 height 8
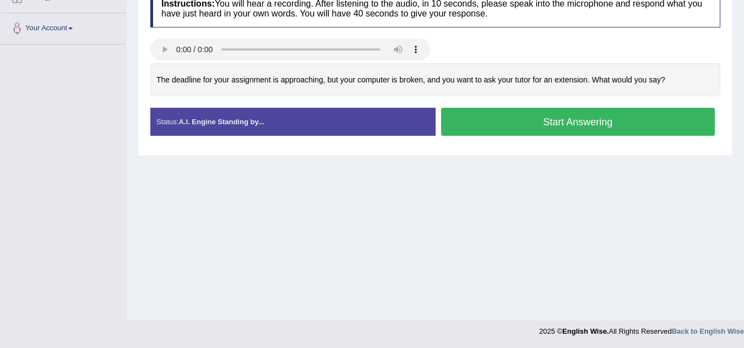
click at [538, 122] on button "Start Answering" at bounding box center [578, 122] width 274 height 28
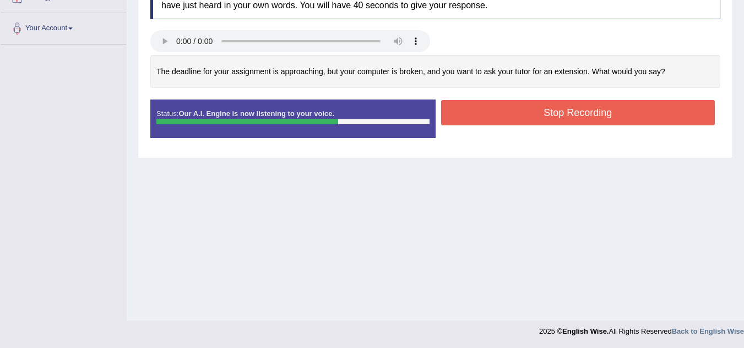
click at [543, 114] on button "Stop Recording" at bounding box center [578, 112] width 274 height 25
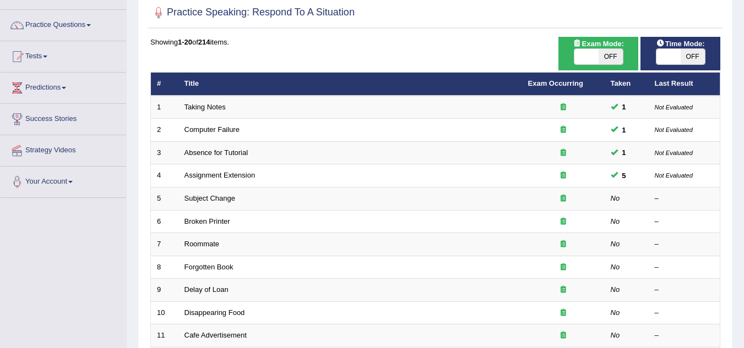
click at [227, 199] on link "Subject Change" at bounding box center [209, 198] width 51 height 8
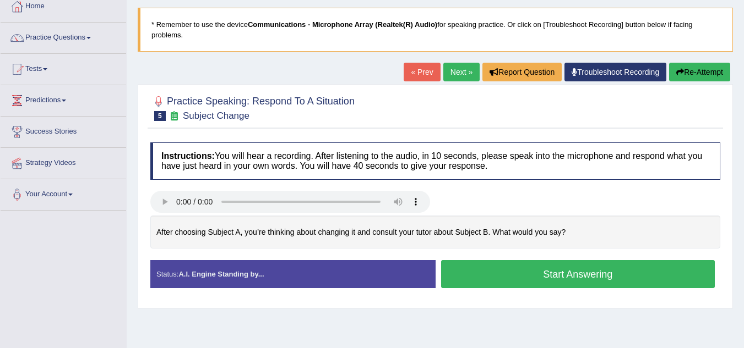
scroll to position [88, 0]
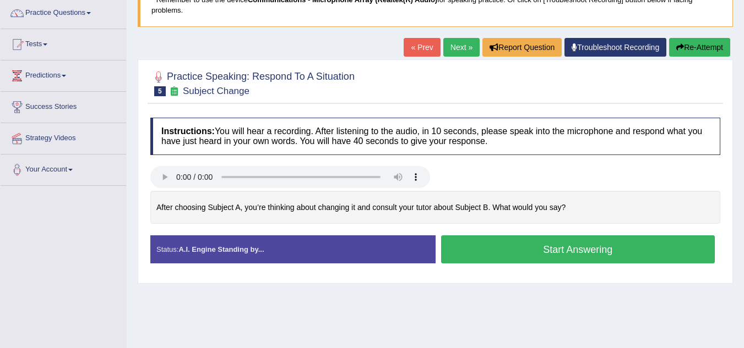
click at [491, 247] on button "Start Answering" at bounding box center [578, 250] width 274 height 28
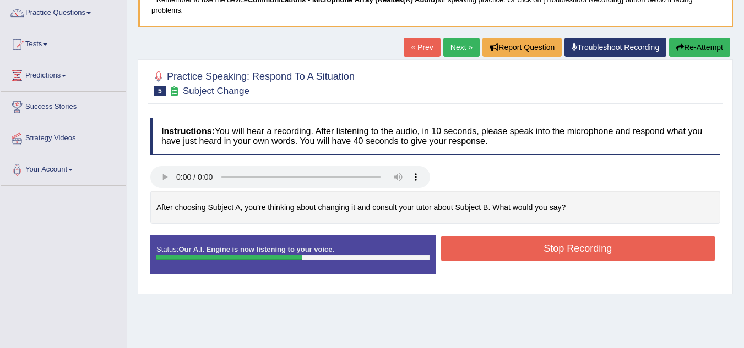
click at [491, 247] on button "Stop Recording" at bounding box center [578, 248] width 274 height 25
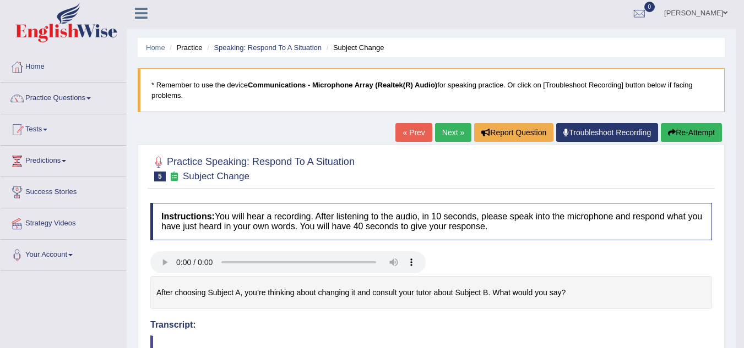
scroll to position [0, 0]
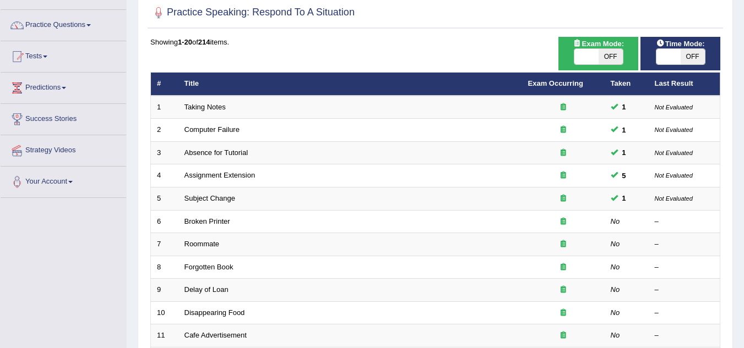
click at [228, 198] on link "Subject Change" at bounding box center [209, 198] width 51 height 8
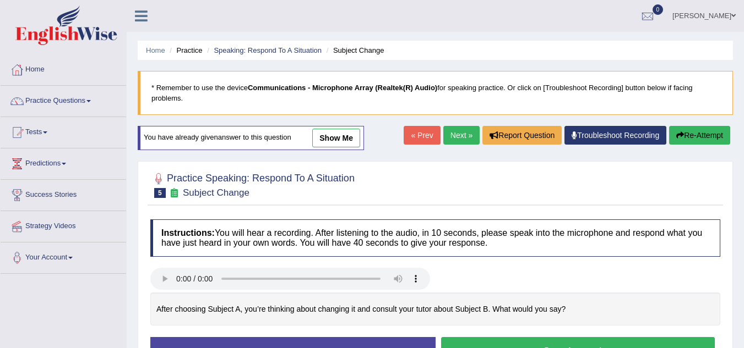
scroll to position [230, 0]
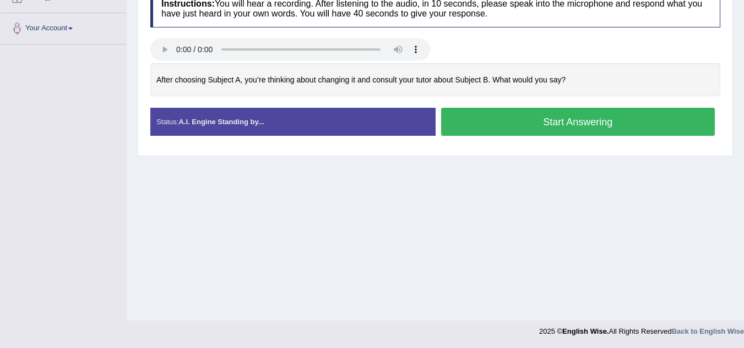
click at [594, 124] on button "Start Answering" at bounding box center [578, 122] width 274 height 28
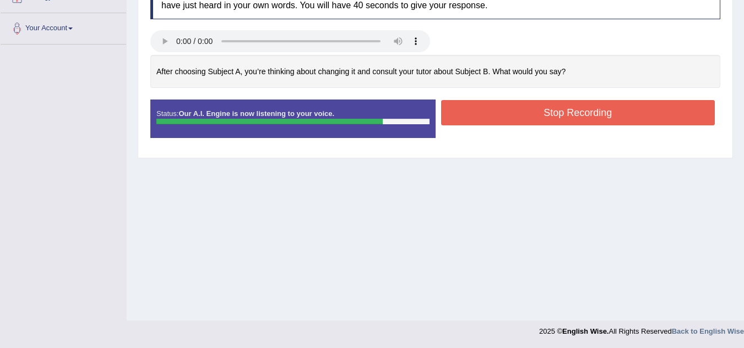
click at [616, 108] on button "Stop Recording" at bounding box center [578, 112] width 274 height 25
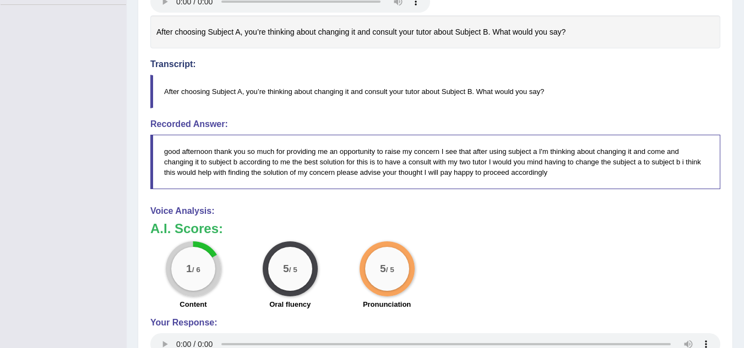
scroll to position [274, 0]
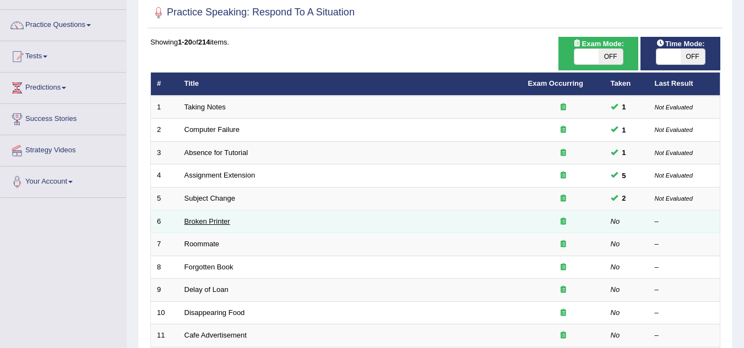
click at [222, 222] on link "Broken Printer" at bounding box center [207, 221] width 46 height 8
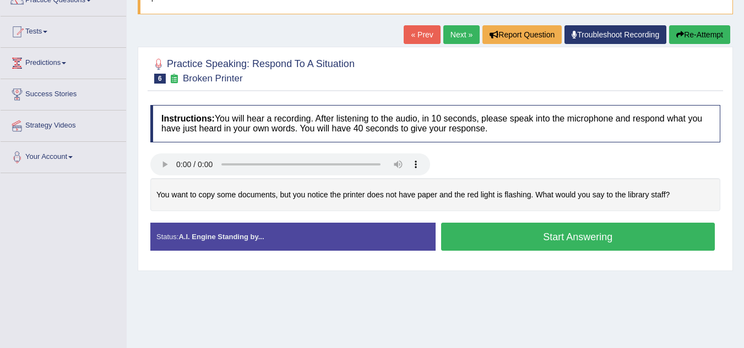
scroll to position [155, 0]
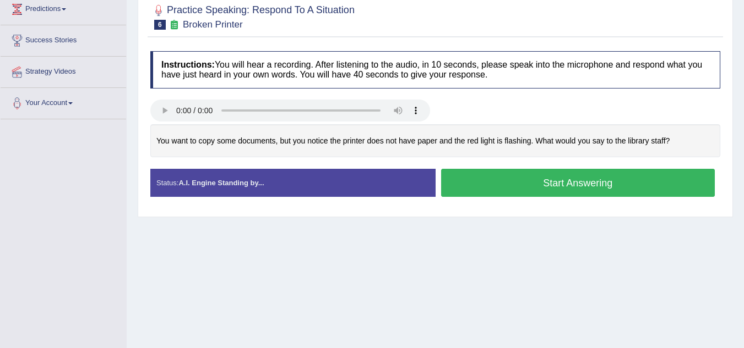
click at [540, 181] on button "Start Answering" at bounding box center [578, 183] width 274 height 28
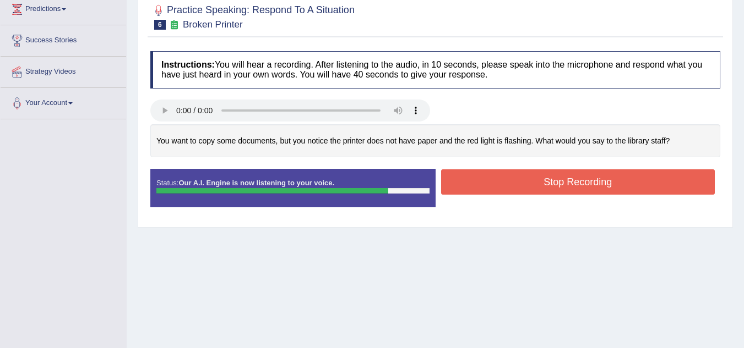
click at [540, 181] on button "Stop Recording" at bounding box center [578, 182] width 274 height 25
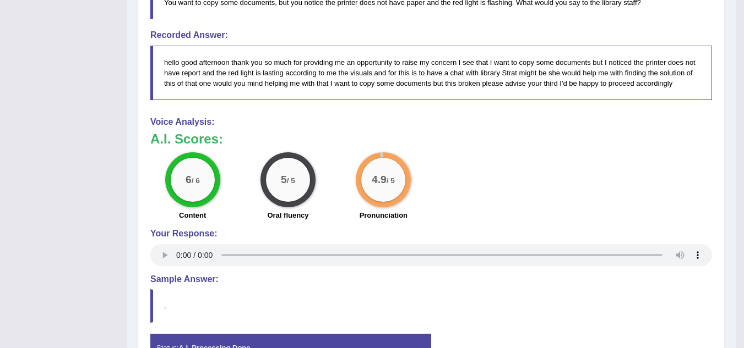
scroll to position [331, 0]
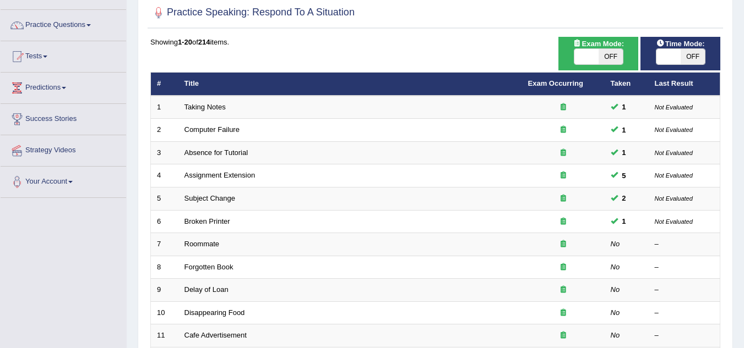
click at [226, 198] on link "Subject Change" at bounding box center [209, 198] width 51 height 8
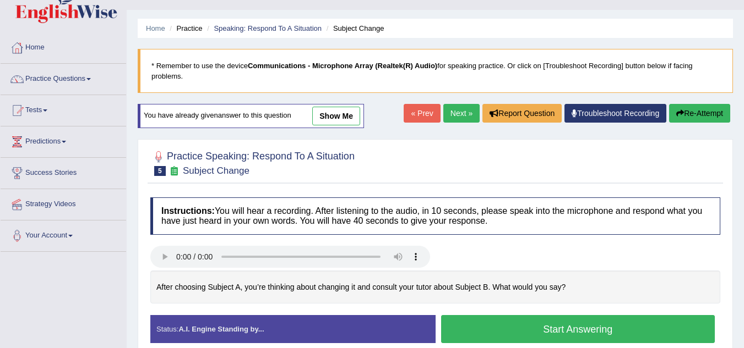
scroll to position [110, 0]
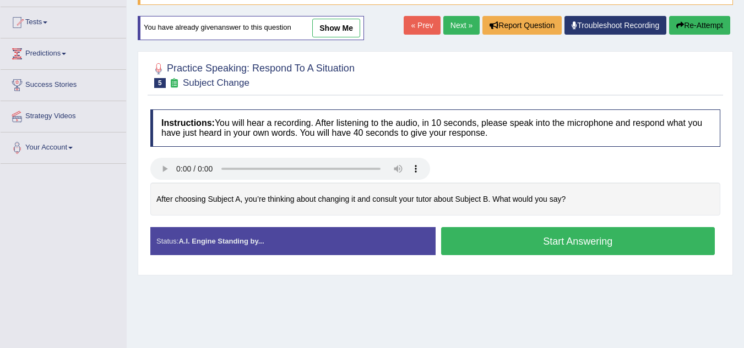
click at [533, 245] on button "Start Answering" at bounding box center [578, 241] width 274 height 28
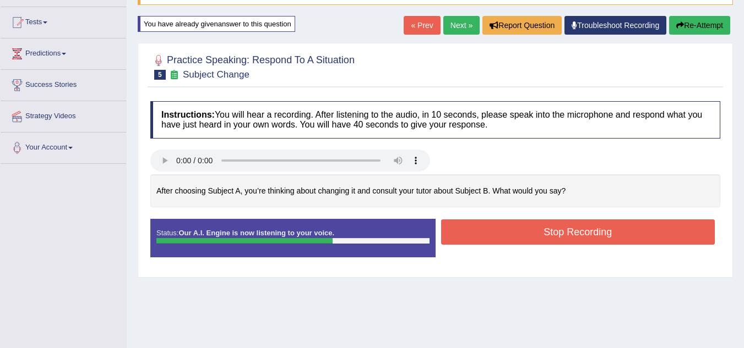
click at [549, 234] on button "Stop Recording" at bounding box center [578, 232] width 274 height 25
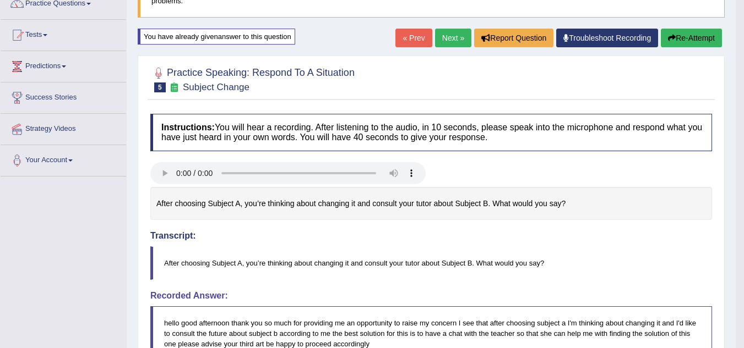
scroll to position [0, 0]
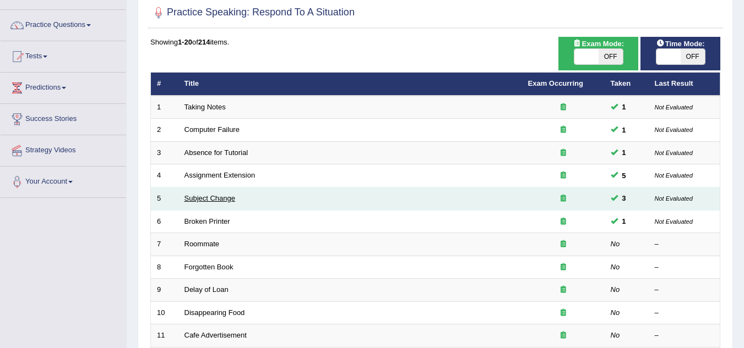
click at [231, 199] on link "Subject Change" at bounding box center [209, 198] width 51 height 8
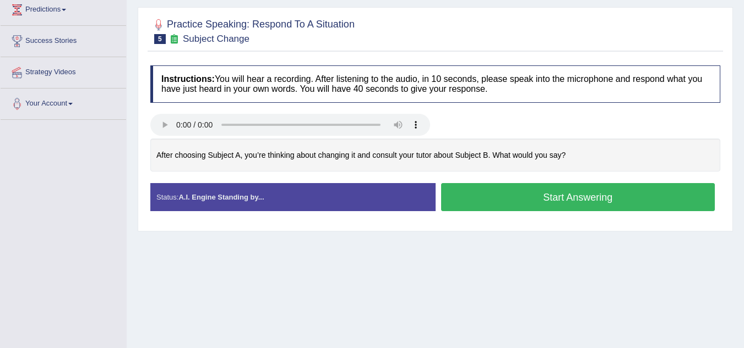
click at [521, 197] on button "Start Answering" at bounding box center [578, 197] width 274 height 28
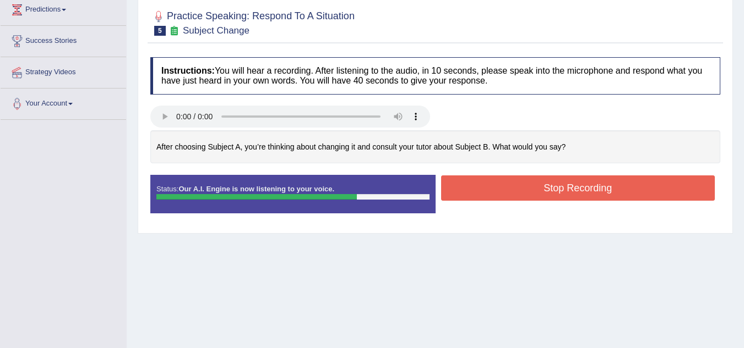
click at [551, 186] on button "Stop Recording" at bounding box center [578, 188] width 274 height 25
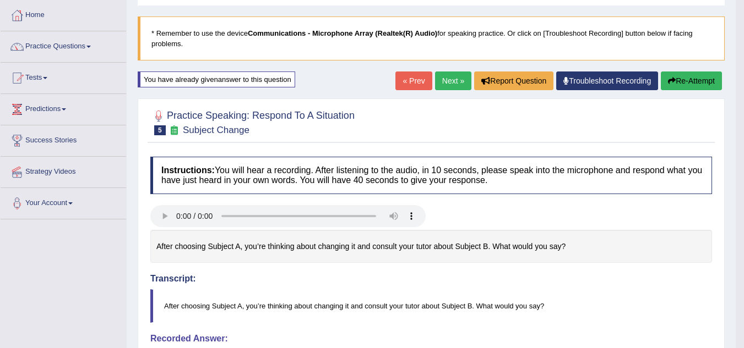
scroll to position [44, 0]
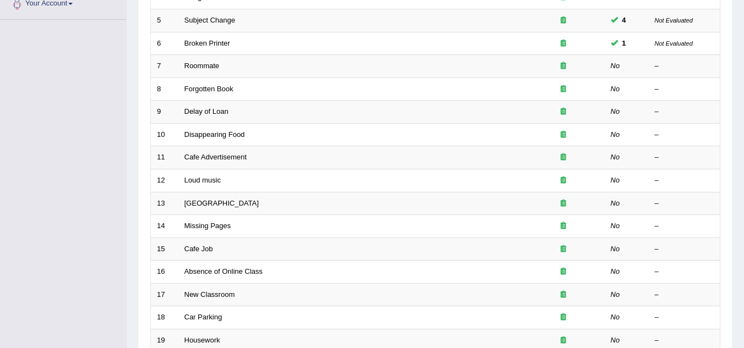
scroll to position [274, 0]
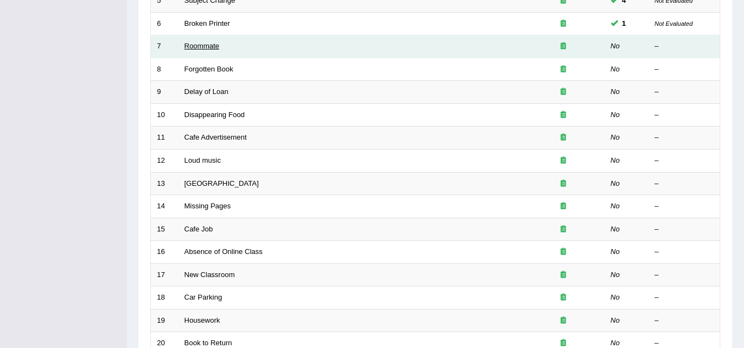
click at [205, 47] on link "Roommate" at bounding box center [201, 46] width 35 height 8
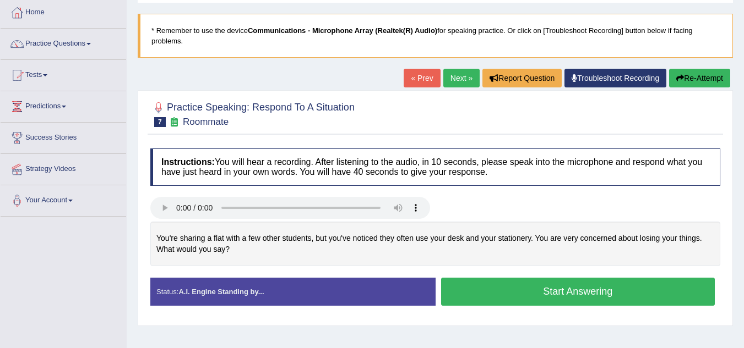
scroll to position [88, 0]
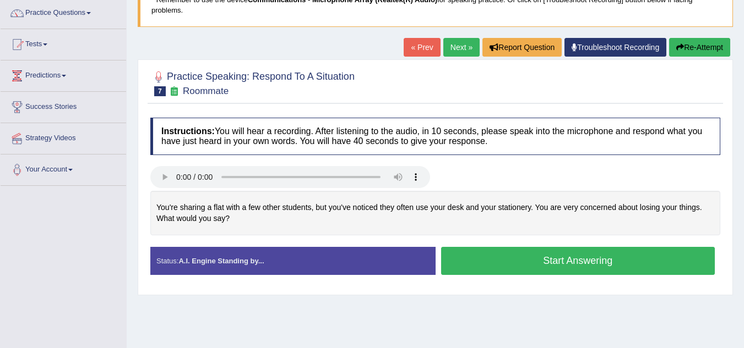
click at [491, 259] on button "Start Answering" at bounding box center [578, 261] width 274 height 28
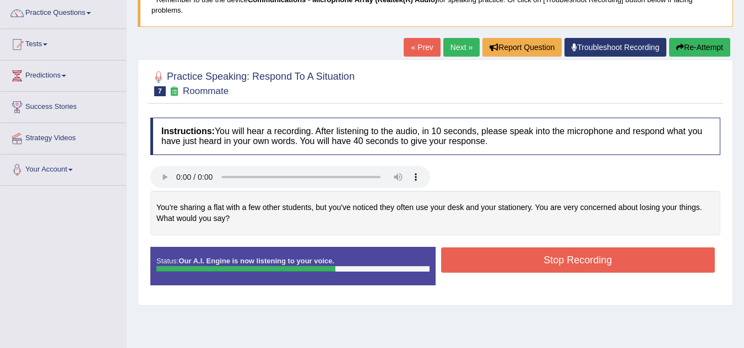
click at [491, 259] on button "Stop Recording" at bounding box center [578, 260] width 274 height 25
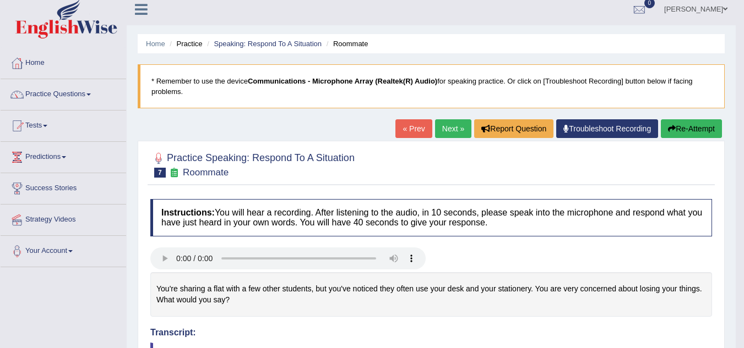
scroll to position [0, 0]
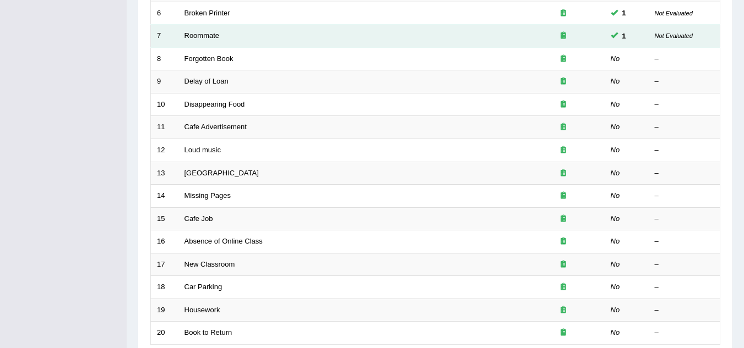
scroll to position [274, 0]
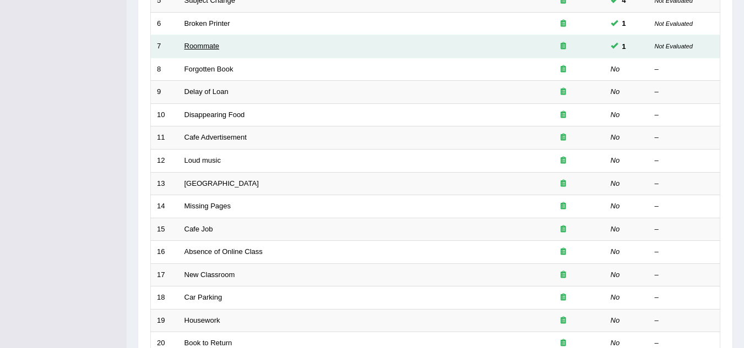
click at [204, 45] on link "Roommate" at bounding box center [201, 46] width 35 height 8
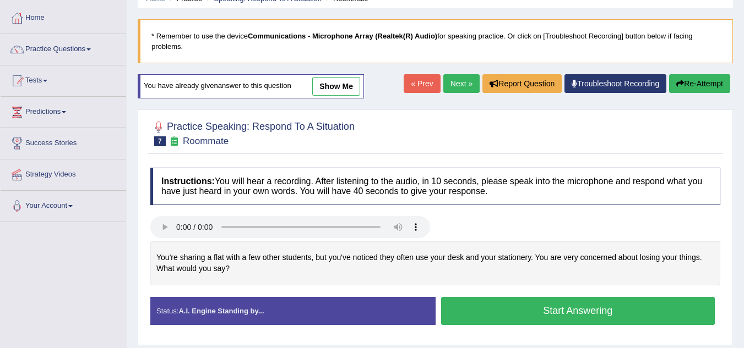
scroll to position [121, 0]
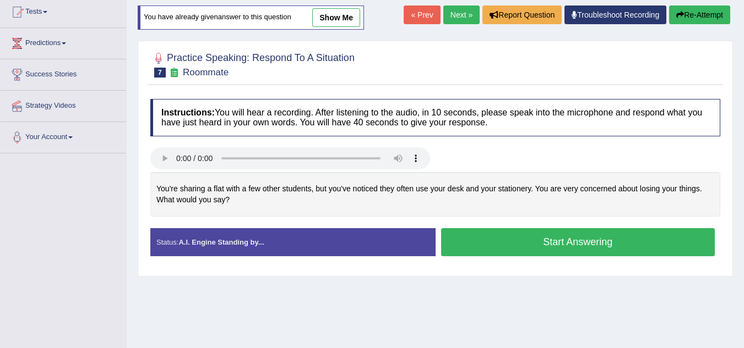
click at [497, 241] on button "Start Answering" at bounding box center [578, 242] width 274 height 28
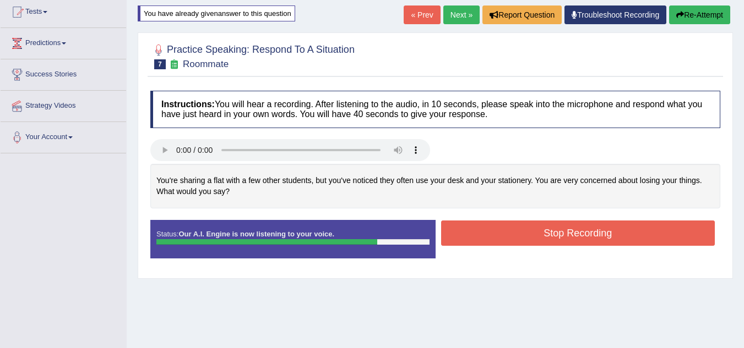
click at [511, 238] on button "Stop Recording" at bounding box center [578, 233] width 274 height 25
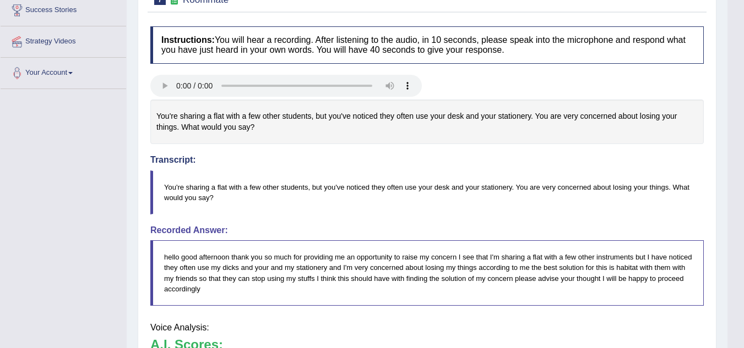
scroll to position [297, 0]
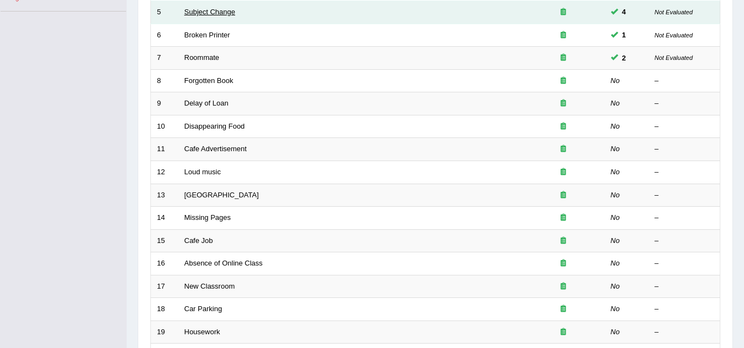
click at [226, 12] on link "Subject Change" at bounding box center [209, 12] width 51 height 8
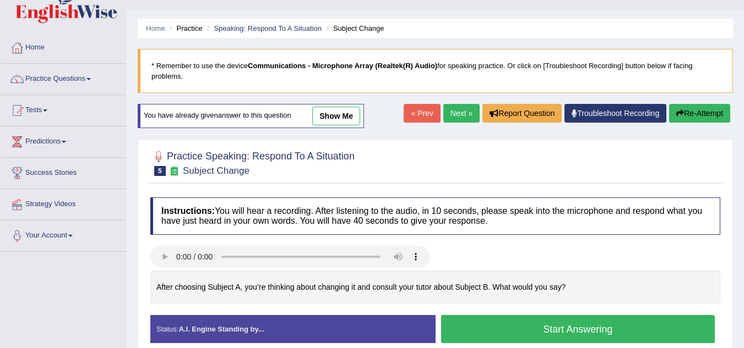
scroll to position [88, 0]
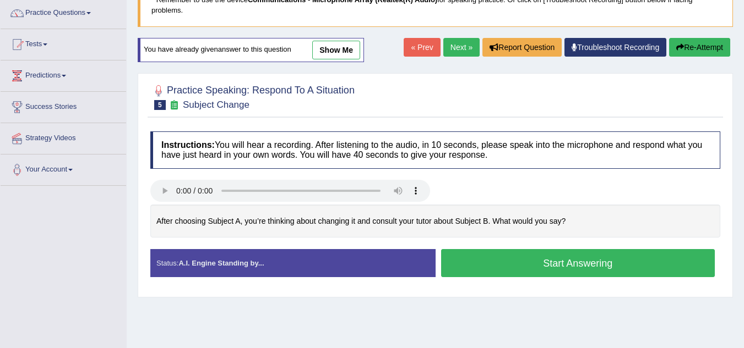
click at [565, 261] on button "Start Answering" at bounding box center [578, 263] width 274 height 28
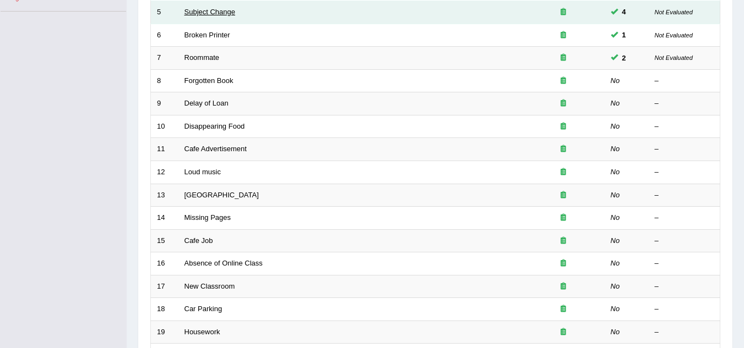
click at [230, 14] on link "Subject Change" at bounding box center [209, 12] width 51 height 8
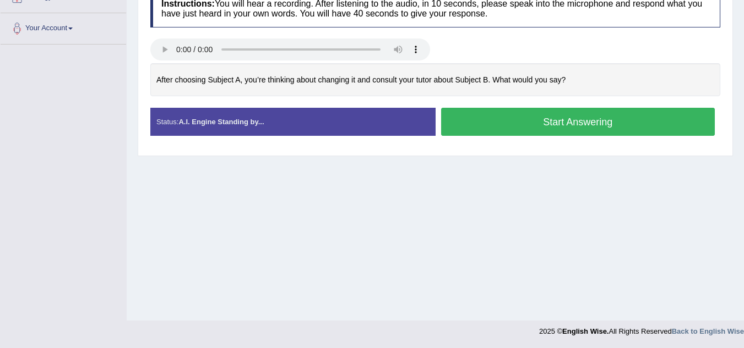
scroll to position [207, 0]
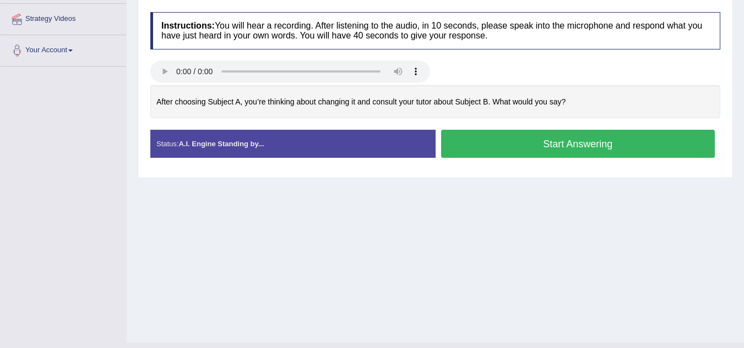
click at [591, 138] on button "Start Answering" at bounding box center [578, 144] width 274 height 28
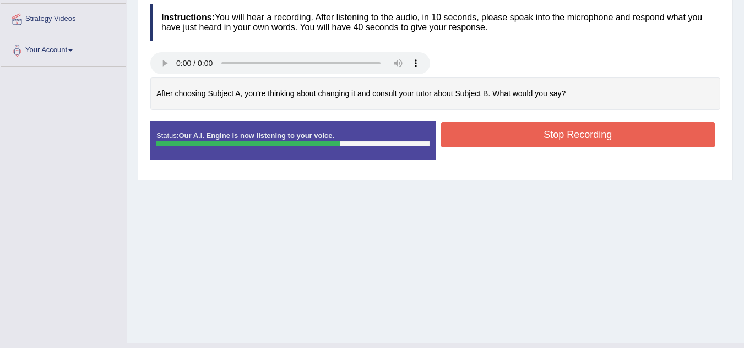
click at [591, 138] on button "Stop Recording" at bounding box center [578, 134] width 274 height 25
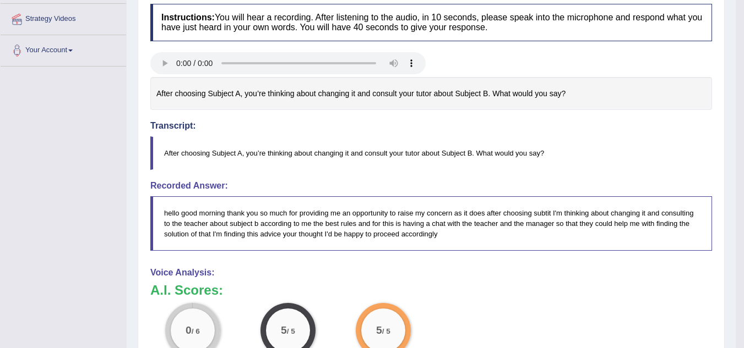
scroll to position [296, 0]
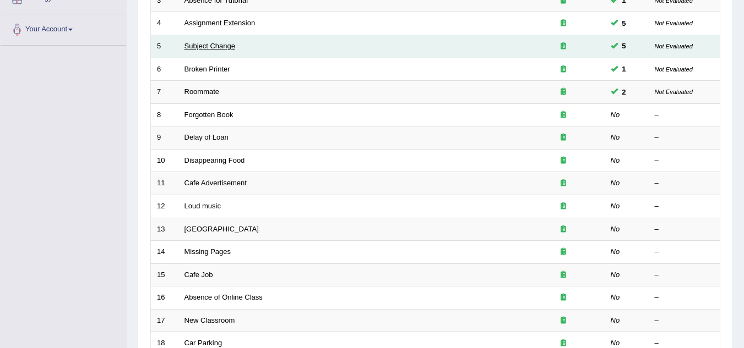
click at [226, 47] on link "Subject Change" at bounding box center [209, 46] width 51 height 8
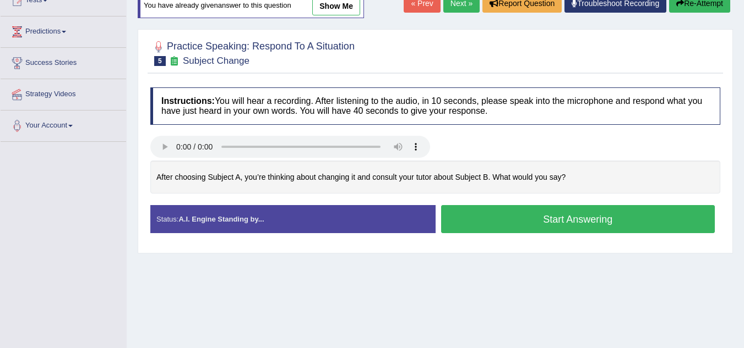
click at [504, 215] on button "Start Answering" at bounding box center [578, 219] width 274 height 28
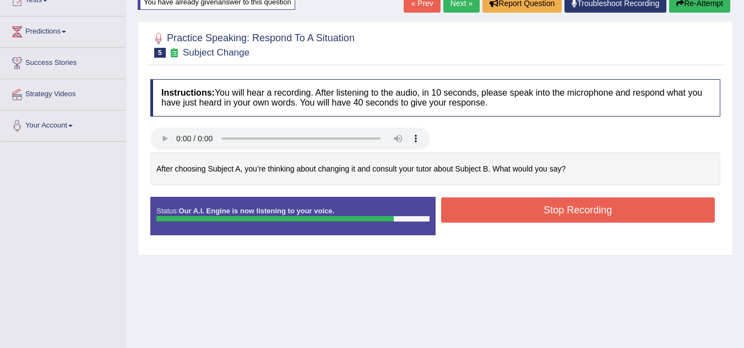
click at [504, 215] on button "Stop Recording" at bounding box center [578, 210] width 274 height 25
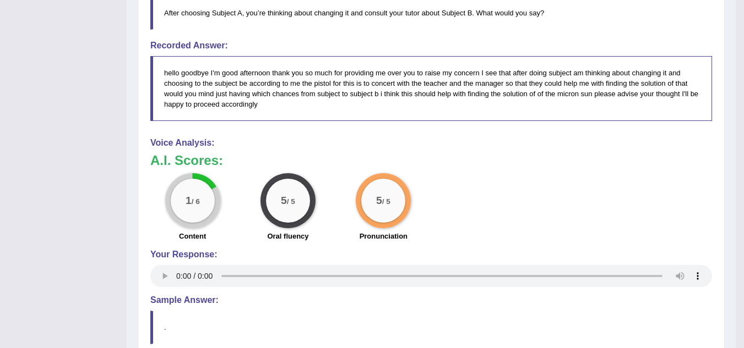
scroll to position [352, 0]
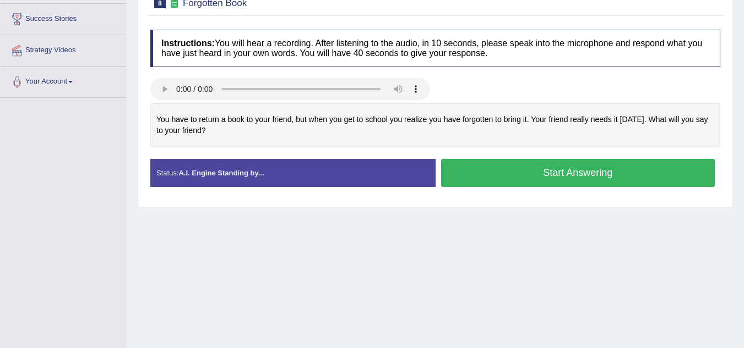
click at [564, 174] on button "Start Answering" at bounding box center [578, 173] width 274 height 28
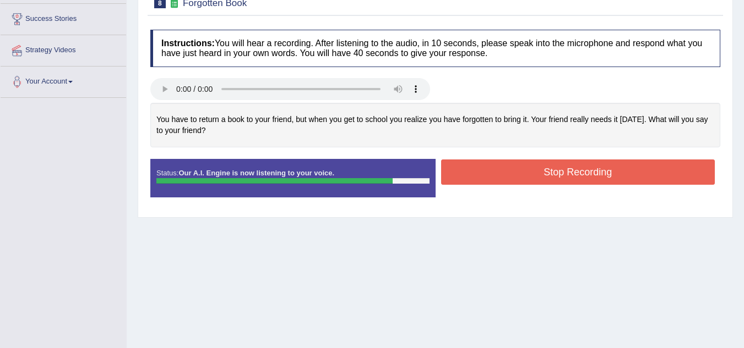
click at [564, 174] on button "Stop Recording" at bounding box center [578, 172] width 274 height 25
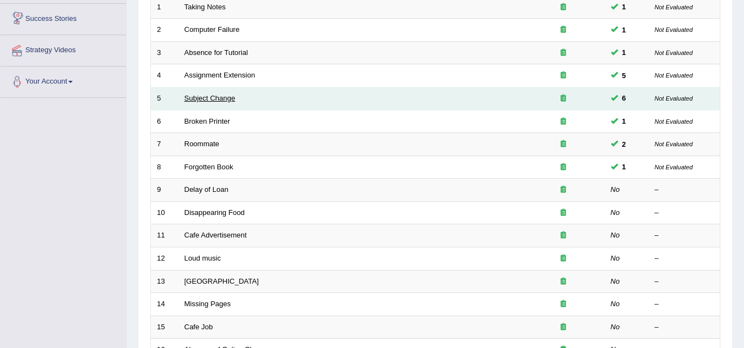
click at [230, 98] on link "Subject Change" at bounding box center [209, 98] width 51 height 8
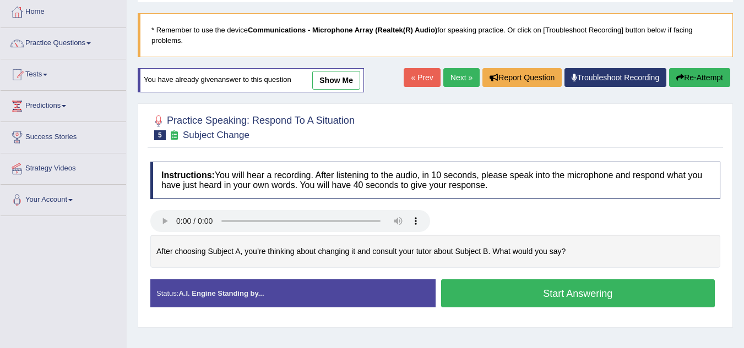
scroll to position [88, 0]
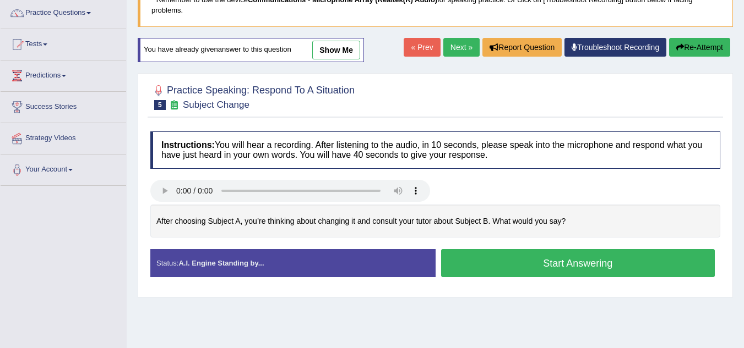
click at [581, 258] on button "Start Answering" at bounding box center [578, 263] width 274 height 28
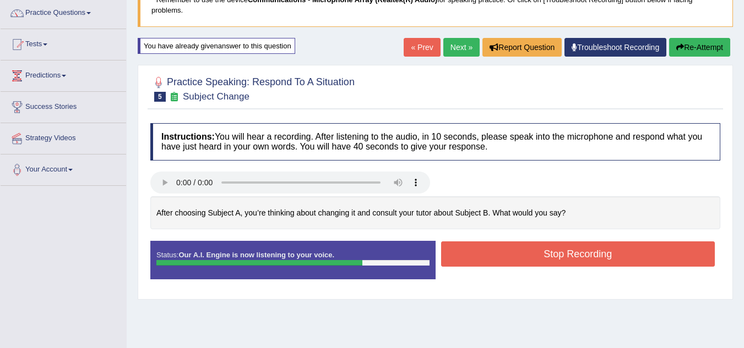
click at [581, 258] on button "Stop Recording" at bounding box center [578, 254] width 274 height 25
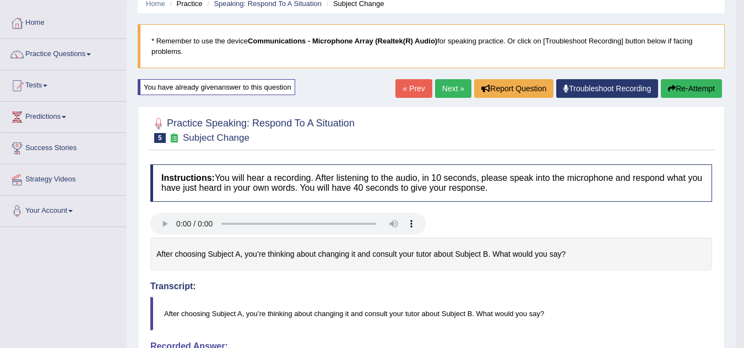
scroll to position [0, 0]
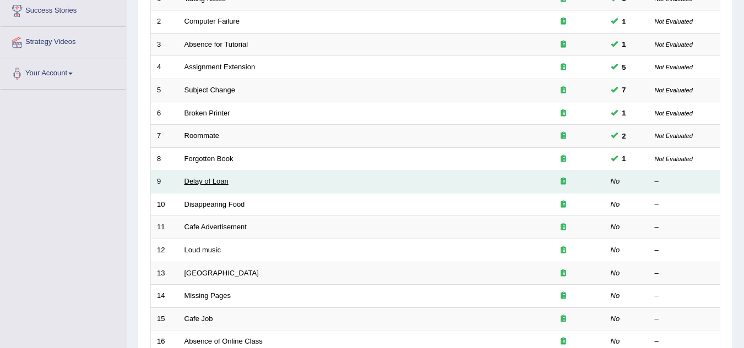
click at [226, 182] on link "Delay of Loan" at bounding box center [206, 181] width 44 height 8
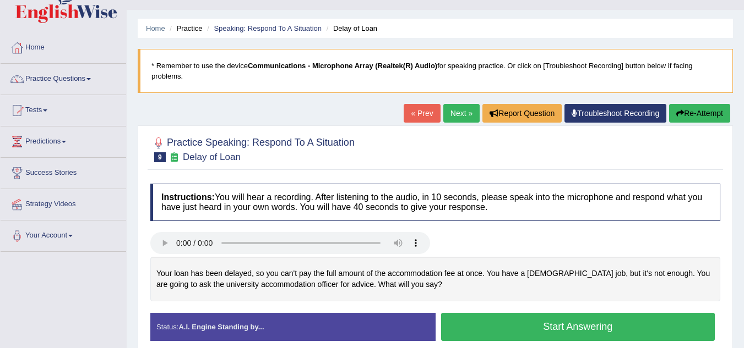
scroll to position [132, 0]
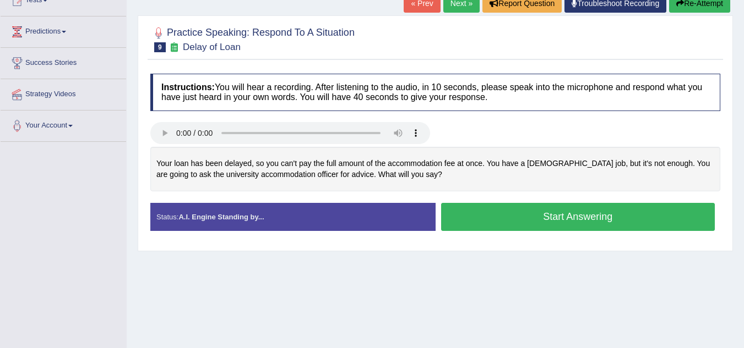
click at [504, 213] on button "Start Answering" at bounding box center [578, 217] width 274 height 28
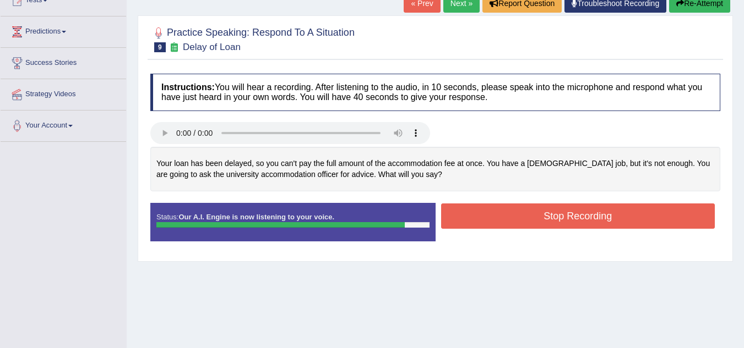
click at [504, 213] on button "Stop Recording" at bounding box center [578, 216] width 274 height 25
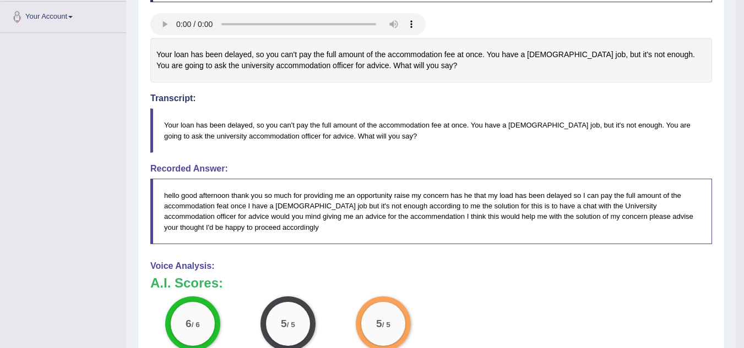
scroll to position [242, 0]
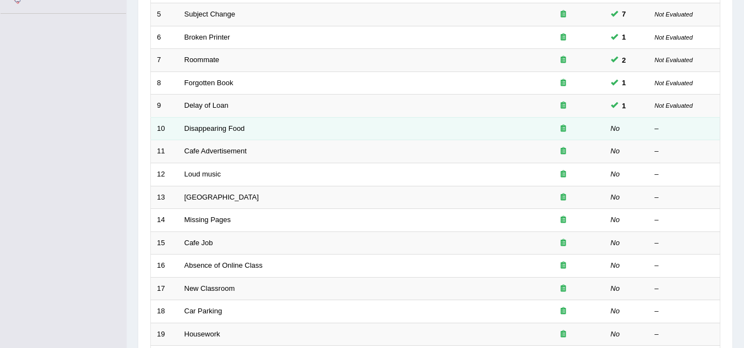
scroll to position [260, 0]
click at [232, 129] on link "Disappearing Food" at bounding box center [214, 128] width 61 height 8
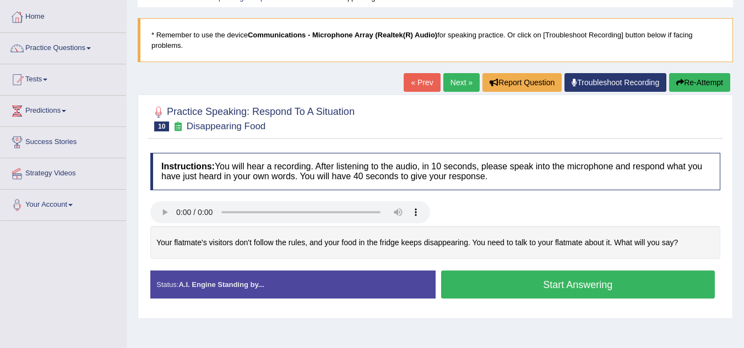
scroll to position [110, 0]
